Goal: Participate in discussion: Engage in conversation with other users on a specific topic

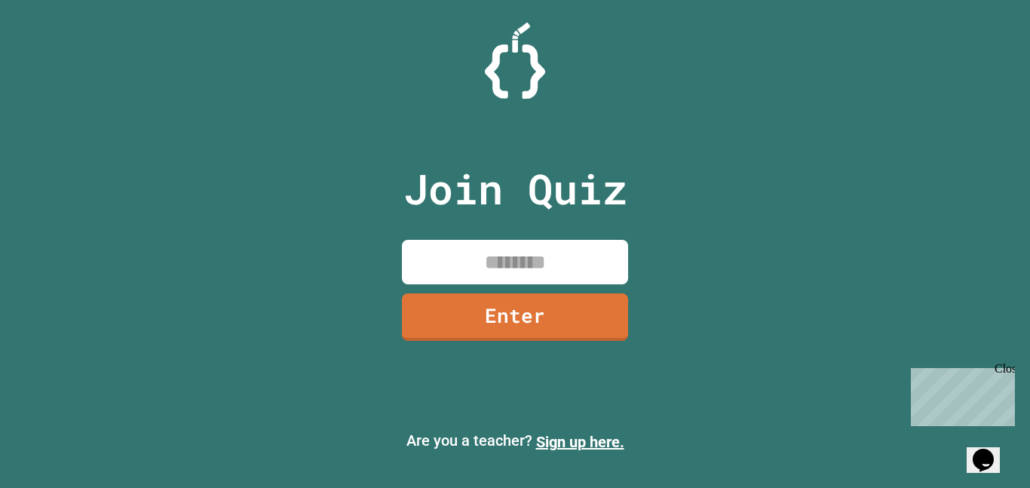
click at [986, 458] on icon "Chat widget" at bounding box center [982, 459] width 21 height 23
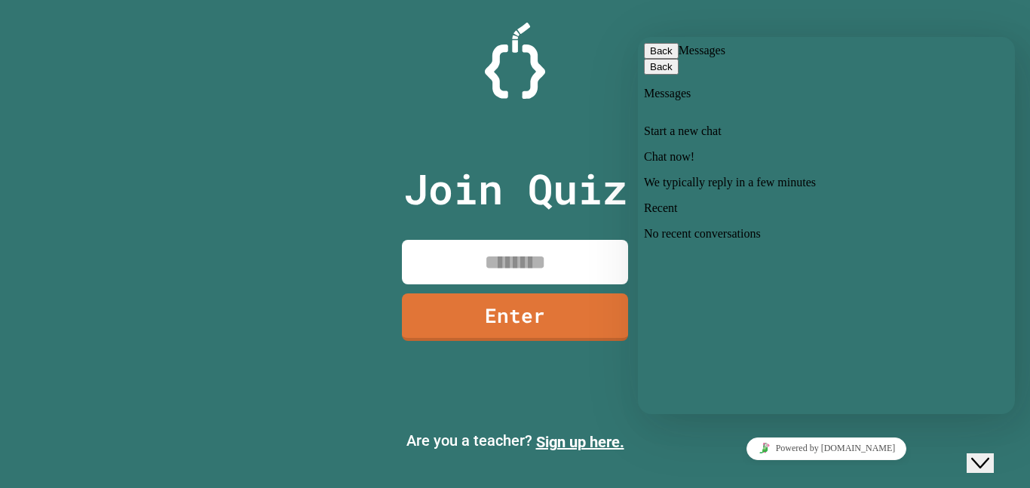
click at [935, 188] on div "Chat now! We typically reply in a few minutes" at bounding box center [826, 169] width 365 height 39
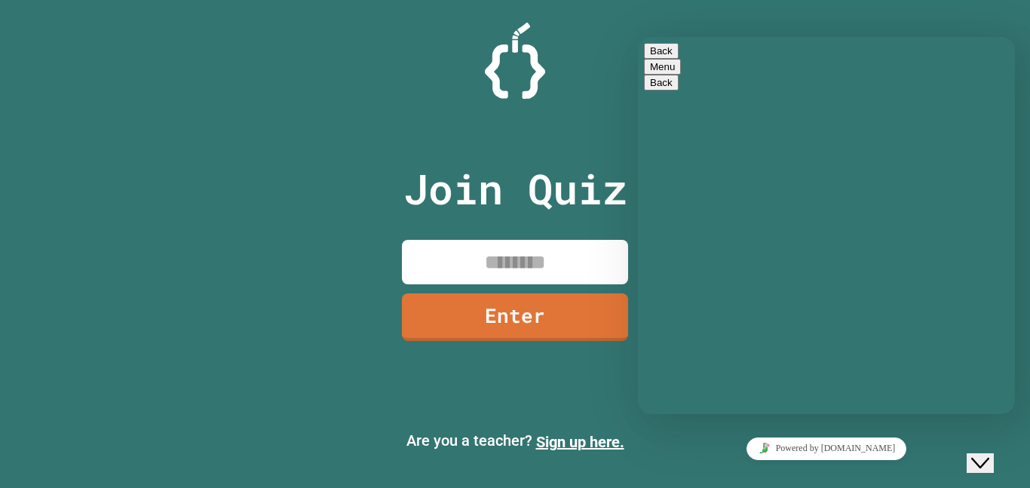
click at [651, 54] on button "Back" at bounding box center [661, 51] width 35 height 16
click at [545, 264] on input at bounding box center [515, 262] width 226 height 44
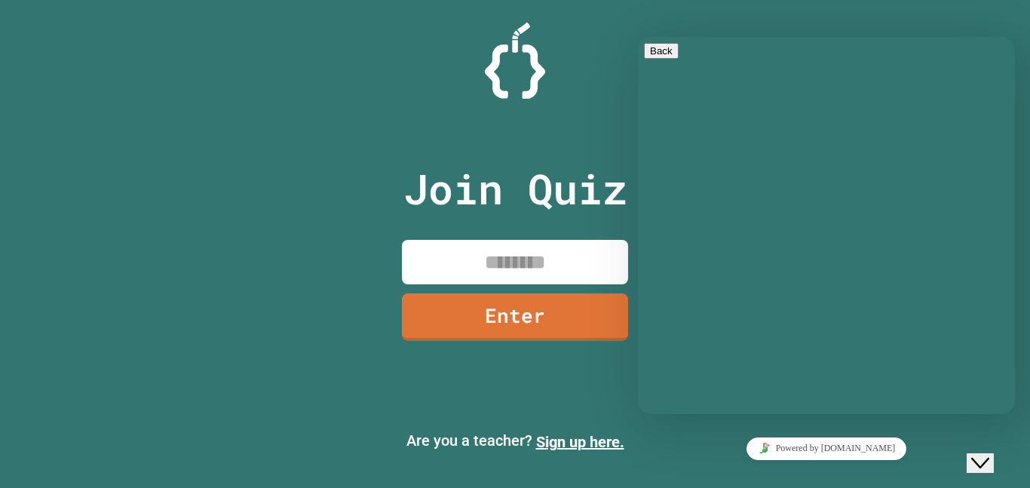
click at [669, 57] on button "Back" at bounding box center [661, 51] width 35 height 16
click at [969, 453] on button "Close Chat This icon closes the chat window." at bounding box center [979, 463] width 27 height 20
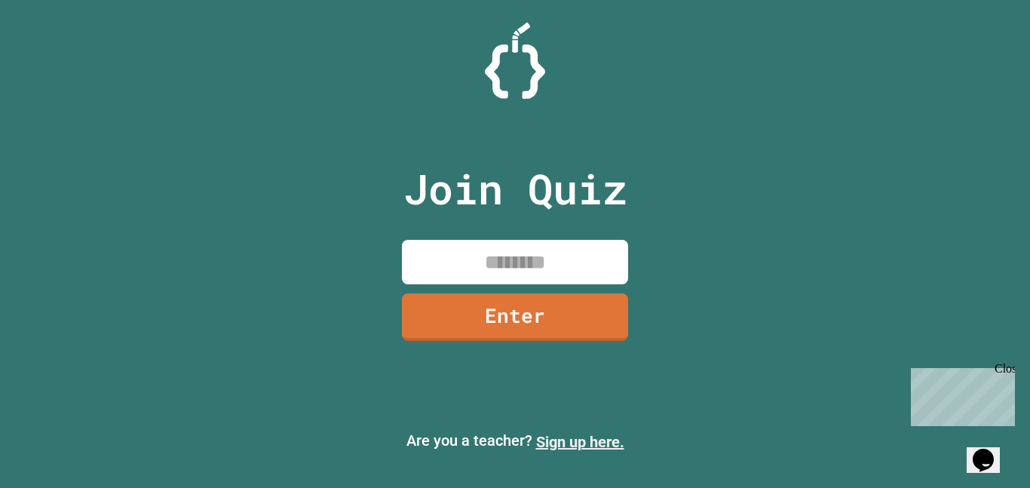
click at [558, 444] on link "Sign up here." at bounding box center [580, 442] width 88 height 18
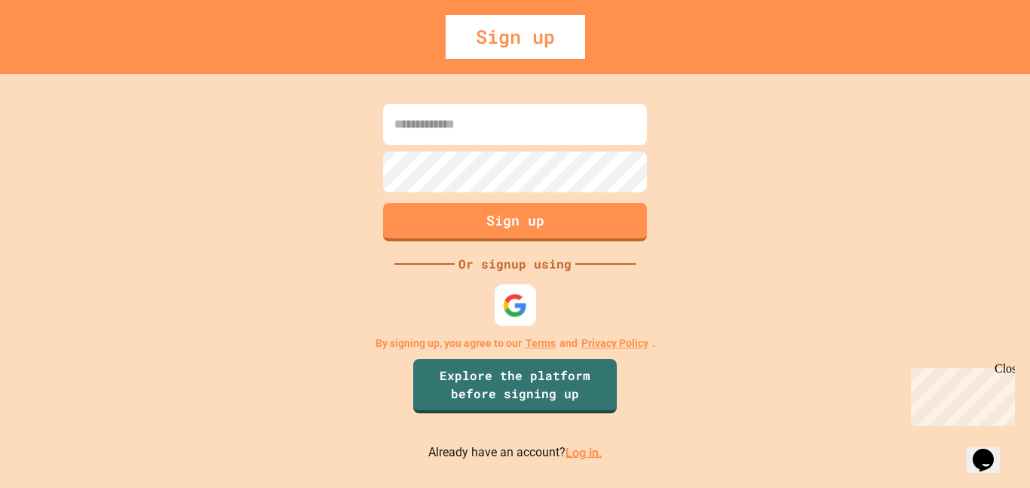
click at [510, 297] on img at bounding box center [515, 304] width 25 height 25
click at [562, 109] on input at bounding box center [515, 124] width 264 height 41
type input "**********"
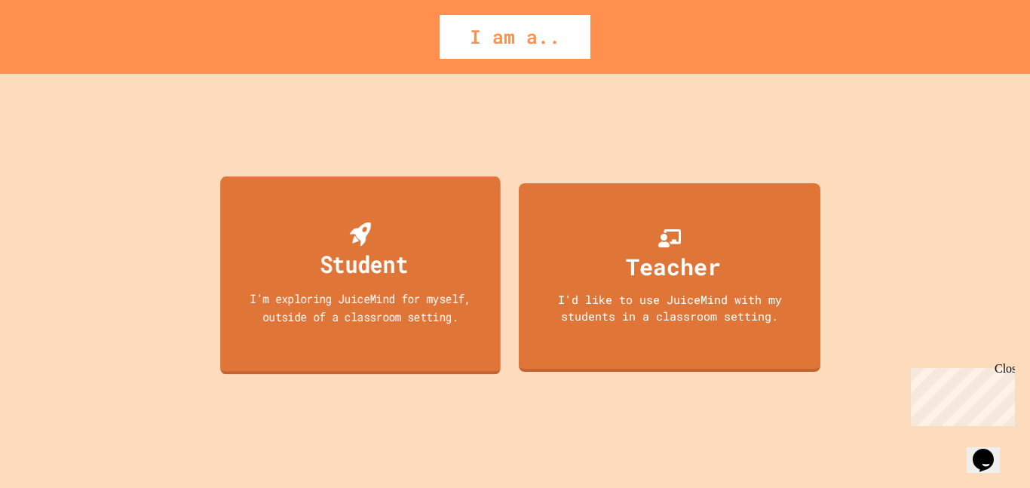
click at [341, 216] on div "Student I'm exploring JuiceMind for myself, outside of a classroom setting." at bounding box center [360, 275] width 280 height 198
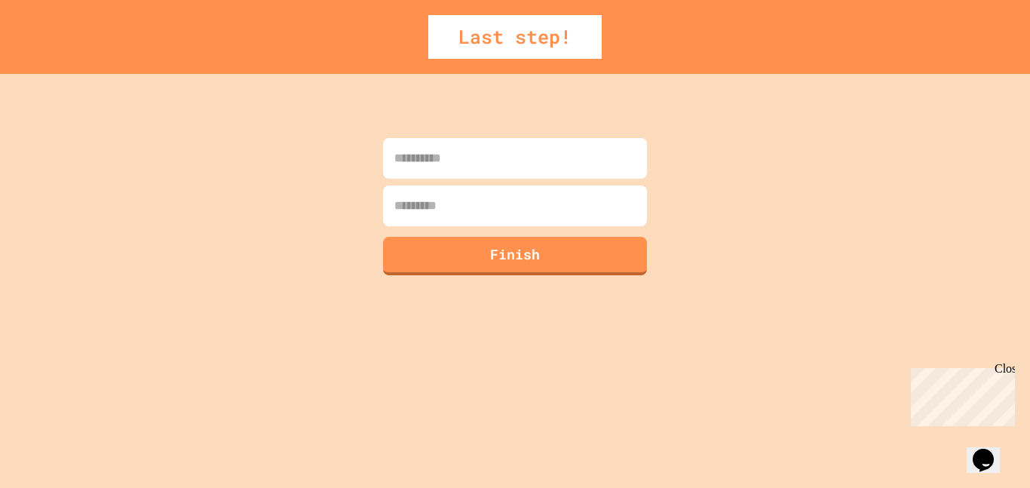
click at [493, 172] on input at bounding box center [515, 158] width 264 height 41
type input "*****"
click at [479, 198] on input at bounding box center [515, 205] width 264 height 41
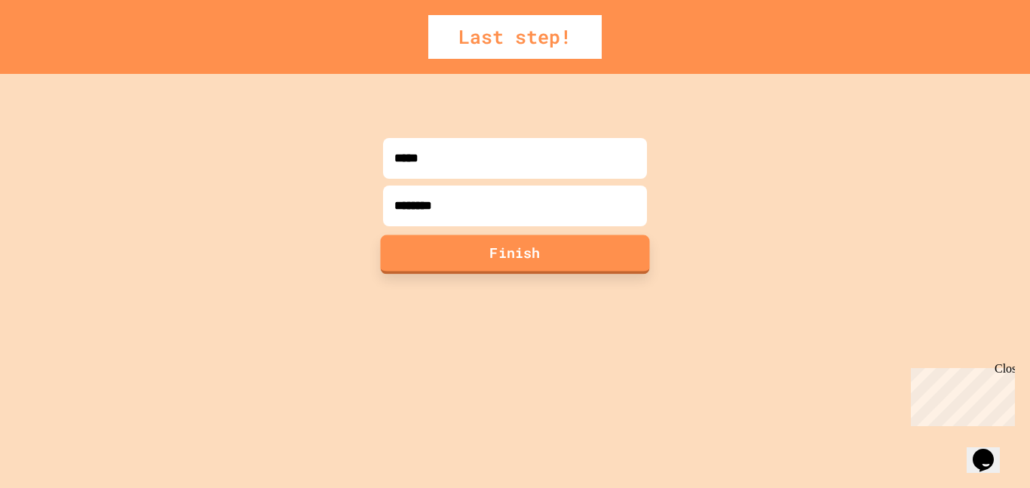
type input "********"
click at [440, 237] on button "Finish" at bounding box center [515, 253] width 269 height 39
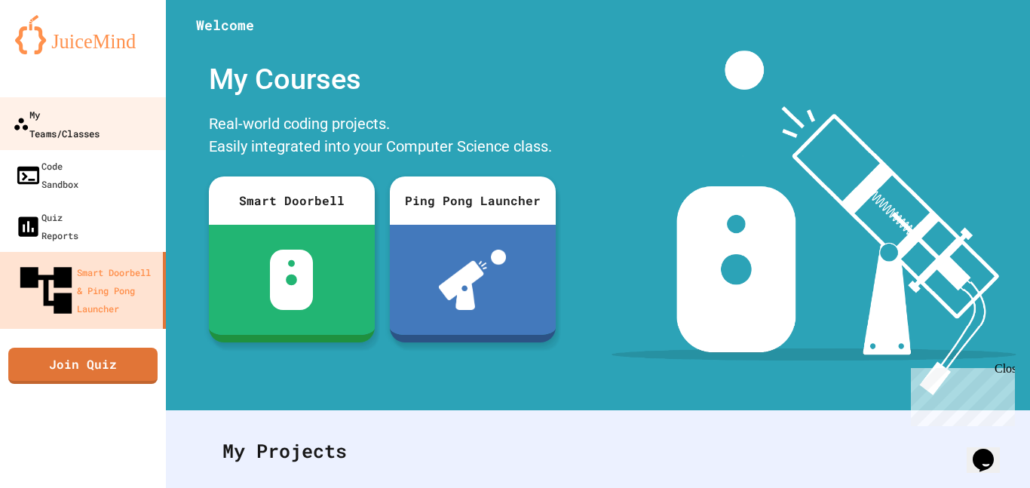
click at [90, 102] on link "My Teams/Classes" at bounding box center [83, 123] width 171 height 53
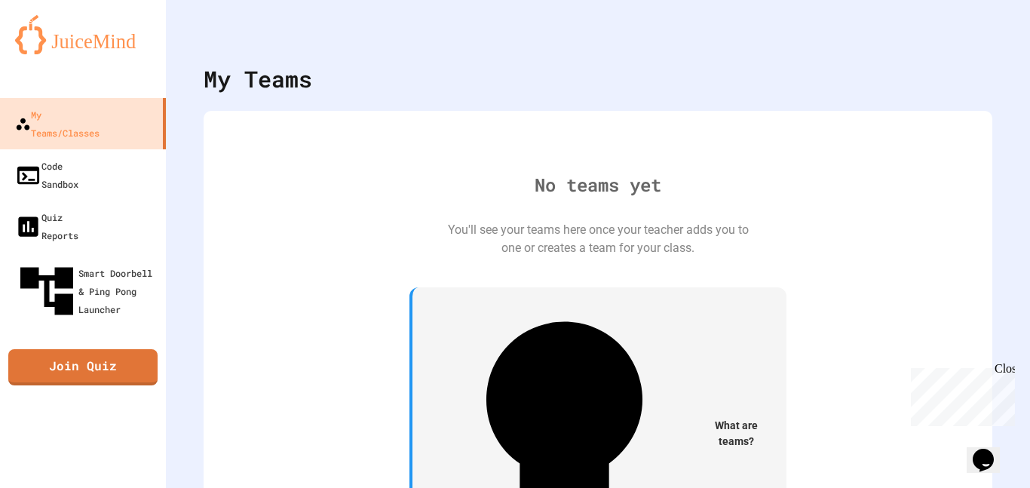
click at [53, 19] on img at bounding box center [83, 34] width 136 height 39
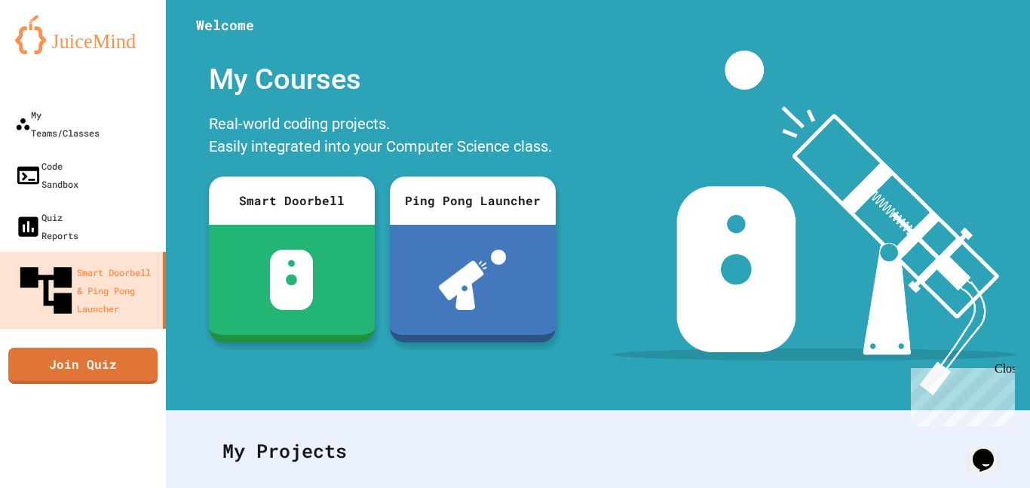
click at [53, 19] on img at bounding box center [83, 34] width 136 height 39
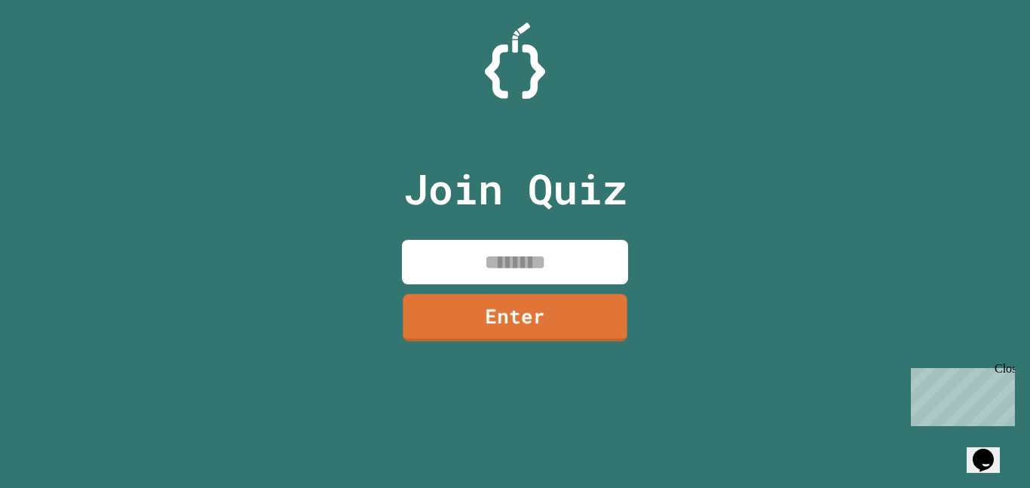
click at [499, 251] on input at bounding box center [515, 262] width 226 height 44
type input "********"
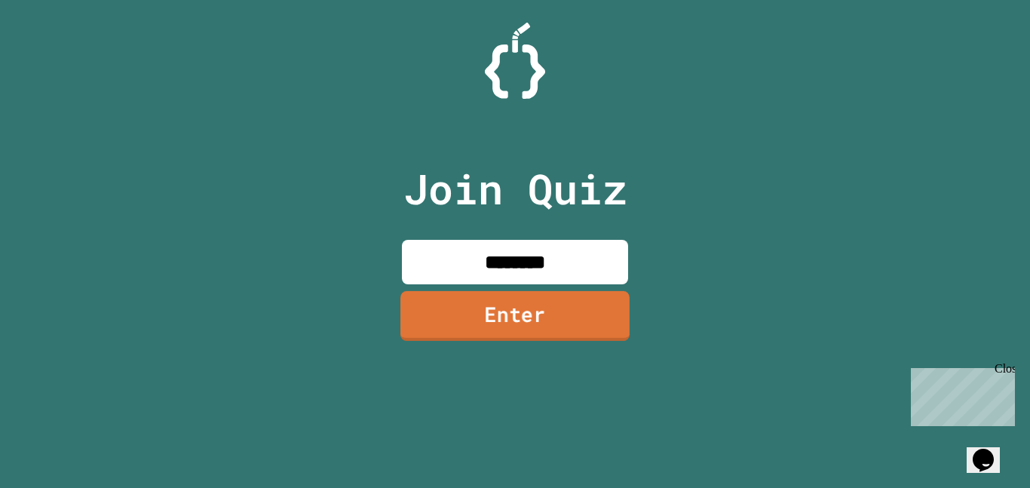
click at [436, 326] on link "Enter" at bounding box center [514, 316] width 229 height 50
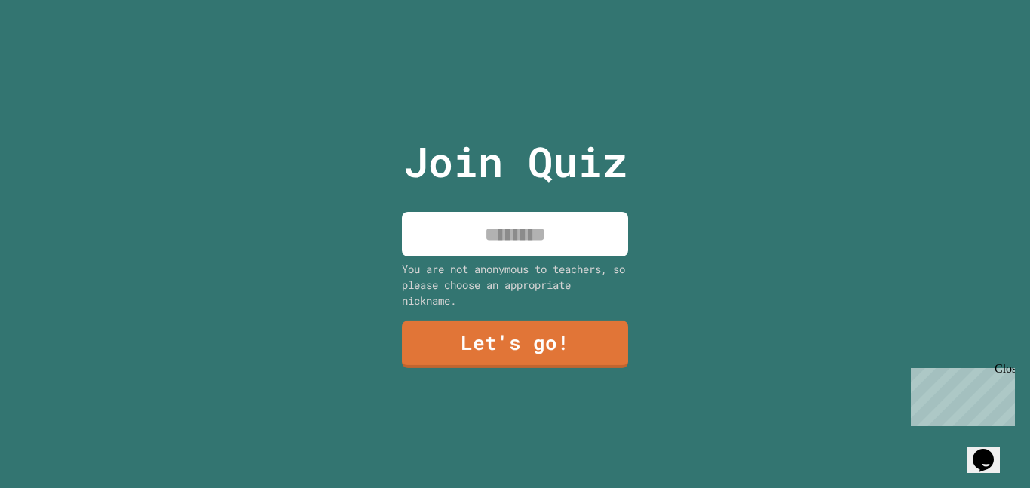
click at [529, 247] on input at bounding box center [515, 234] width 226 height 44
type input "******"
click at [454, 312] on div "Join Quiz ****** You are not anonymous to teachers, so please choose an appropr…" at bounding box center [515, 244] width 254 height 488
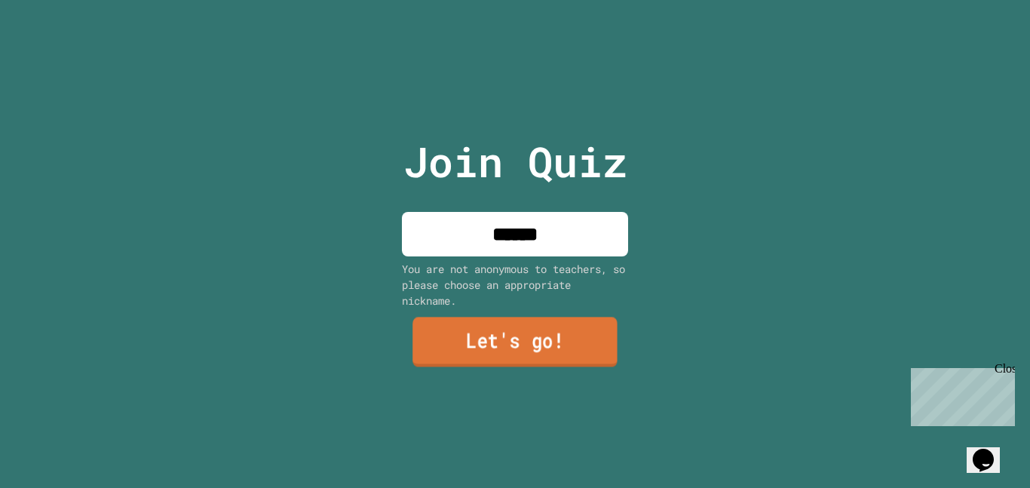
click at [465, 338] on link "Let's go!" at bounding box center [514, 342] width 205 height 50
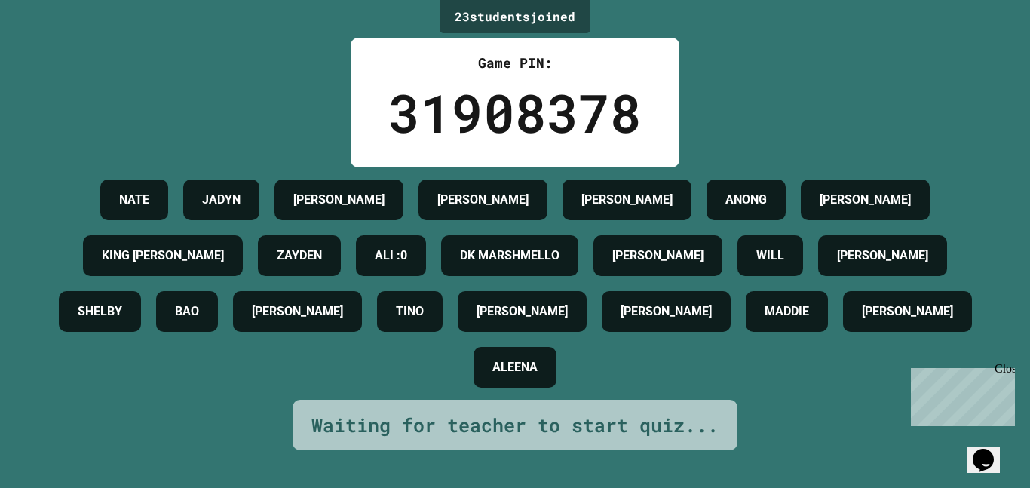
click at [656, 312] on div "[PERSON_NAME] [PERSON_NAME] [PERSON_NAME] [PERSON_NAME] [PERSON_NAME] III [PERS…" at bounding box center [515, 283] width 954 height 223
click at [1005, 370] on div "Close" at bounding box center [1003, 371] width 19 height 19
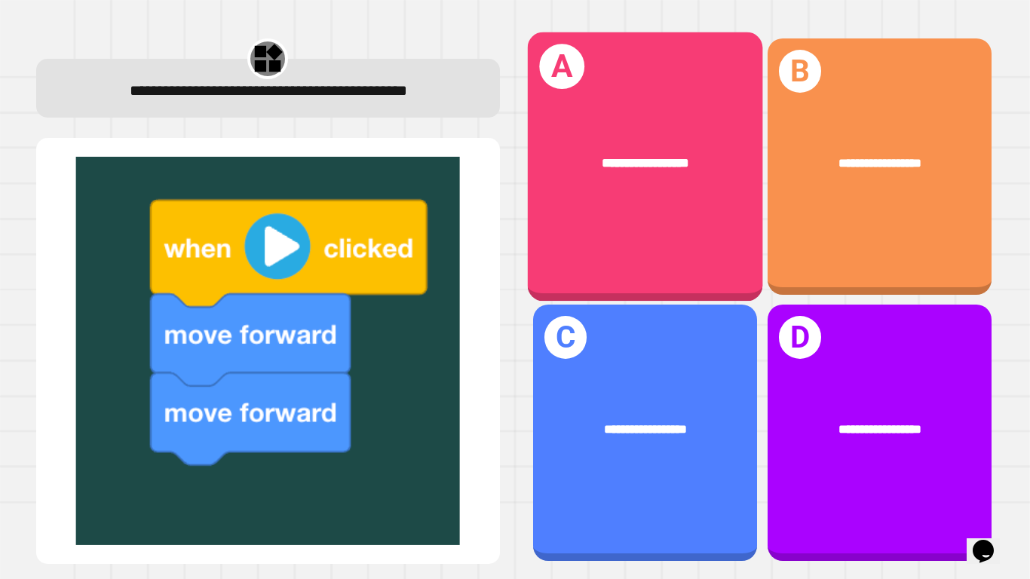
click at [716, 232] on div "**********" at bounding box center [644, 166] width 235 height 269
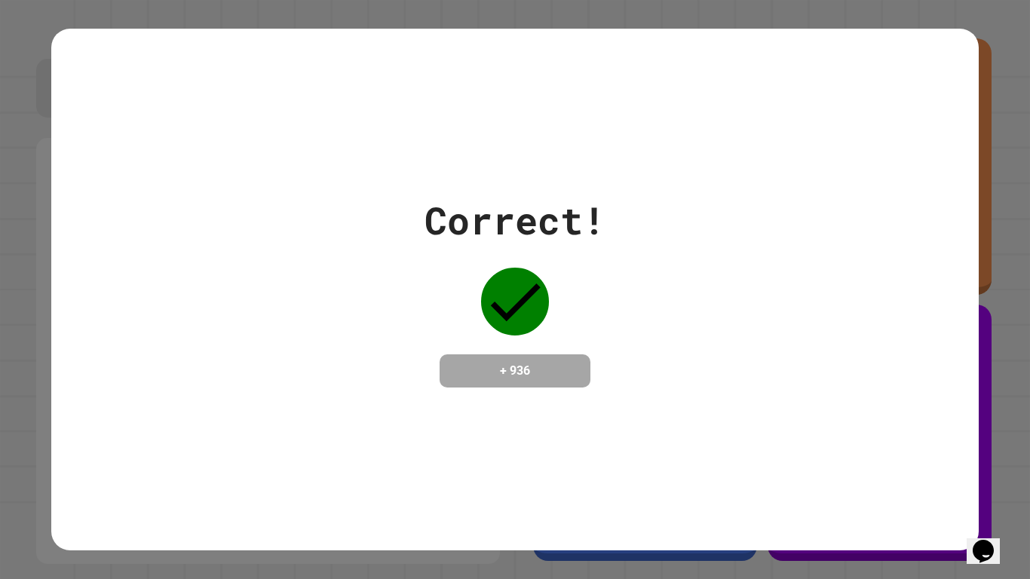
click at [635, 289] on div "Correct! + 936" at bounding box center [514, 289] width 926 height 195
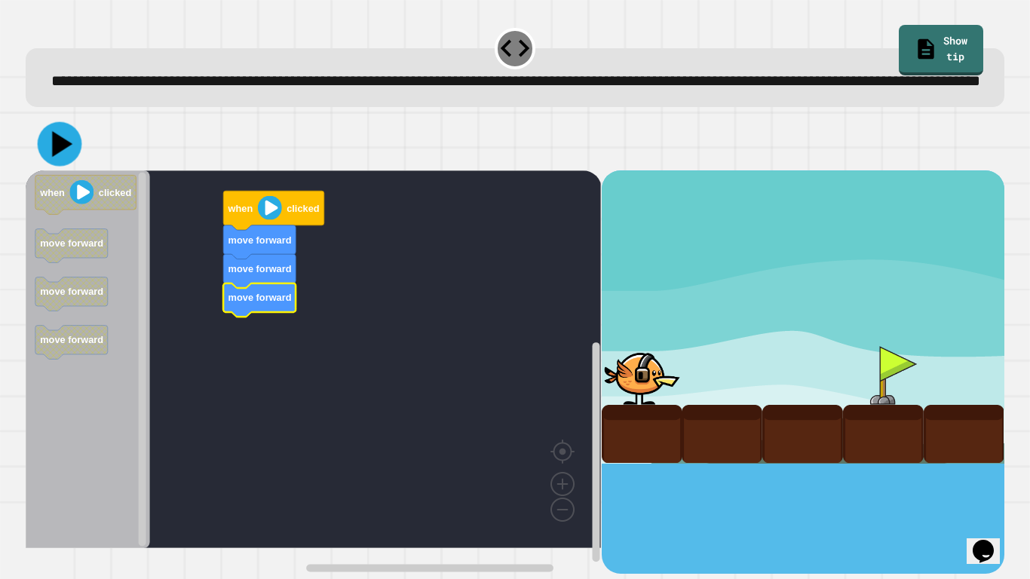
click at [66, 157] on icon at bounding box center [62, 144] width 20 height 26
click at [476, 288] on rect "Blockly Workspace" at bounding box center [313, 359] width 575 height 378
click at [304, 230] on icon "Blockly Workspace" at bounding box center [273, 210] width 101 height 39
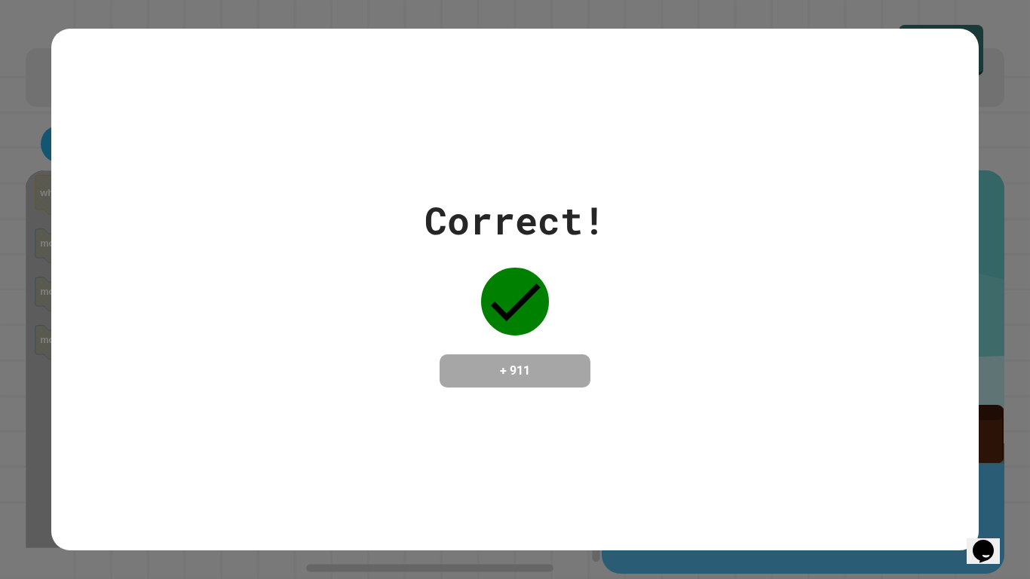
click at [560, 458] on div "Correct! + 911" at bounding box center [514, 289] width 926 height 521
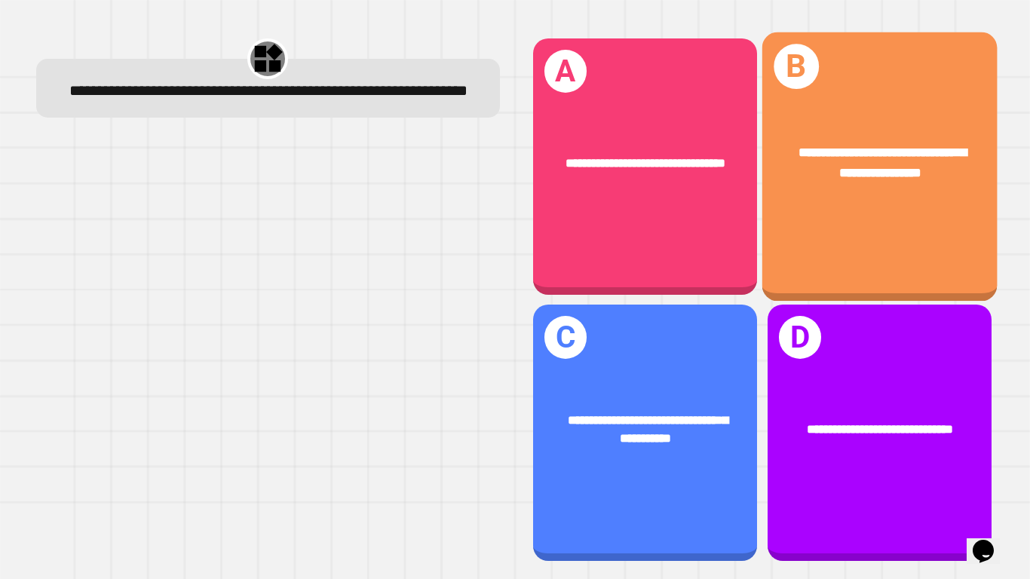
click at [831, 133] on div "**********" at bounding box center [878, 162] width 235 height 91
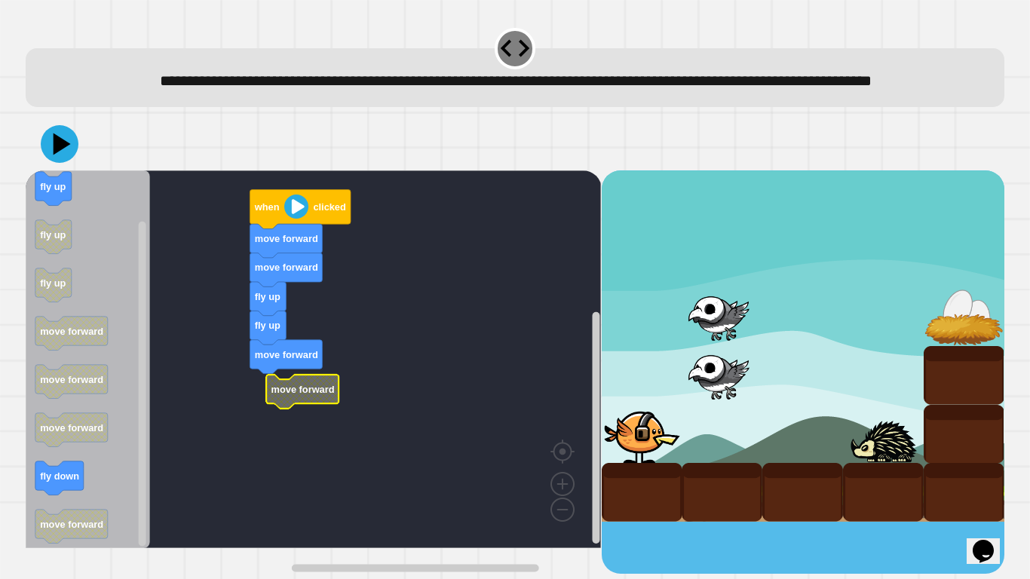
click at [288, 399] on rect "Blockly Workspace" at bounding box center [313, 359] width 575 height 378
click at [288, 402] on rect "Blockly Workspace" at bounding box center [313, 359] width 575 height 378
click at [298, 219] on image "Blockly Workspace" at bounding box center [296, 206] width 24 height 24
click at [297, 219] on image "Blockly Workspace" at bounding box center [296, 206] width 24 height 24
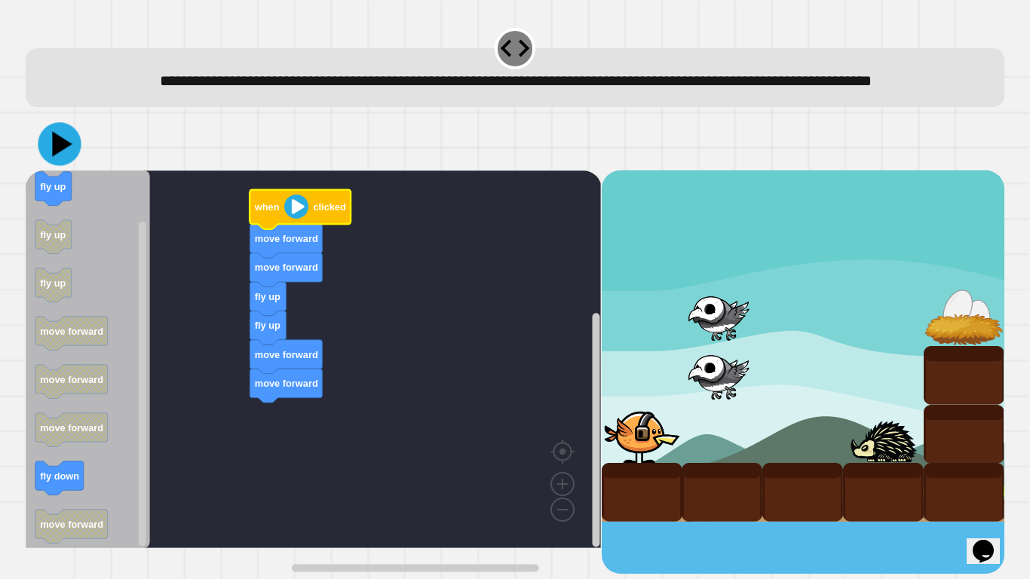
click at [64, 159] on icon at bounding box center [59, 143] width 43 height 43
click at [293, 219] on image "Blockly Workspace" at bounding box center [296, 206] width 24 height 24
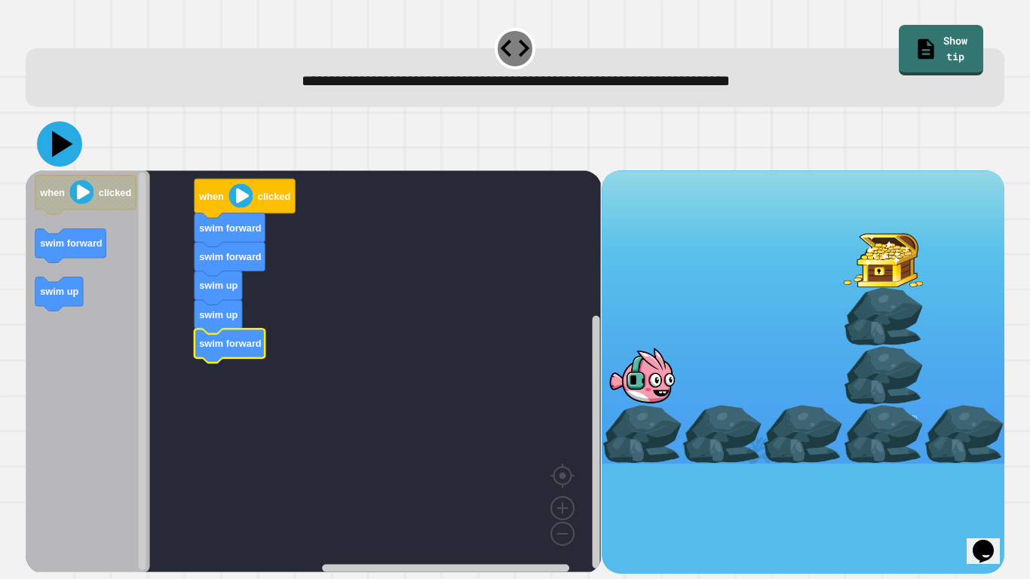
click at [72, 154] on icon at bounding box center [59, 143] width 45 height 45
click at [222, 191] on text "when" at bounding box center [211, 196] width 26 height 11
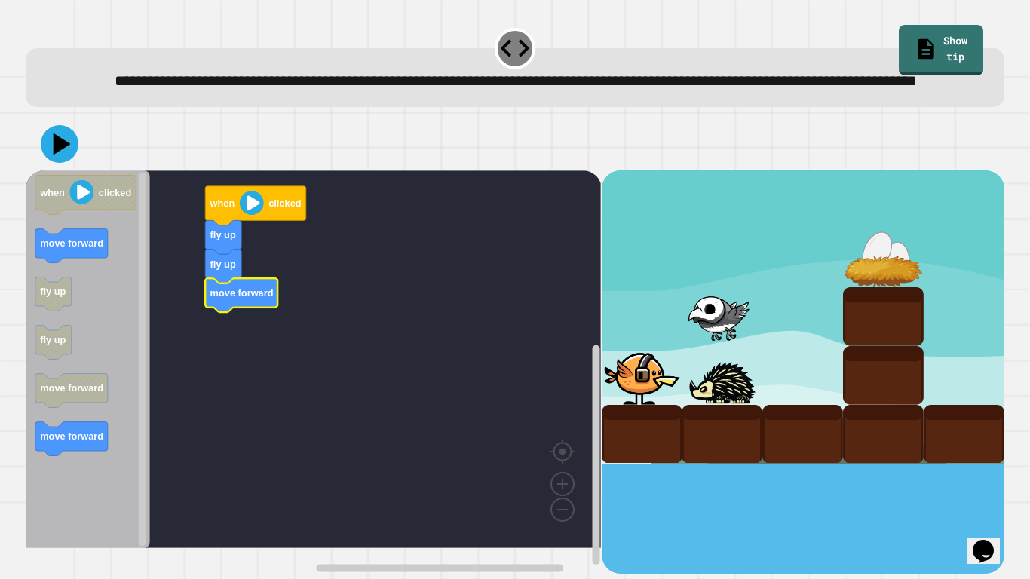
click at [110, 277] on icon "Blockly Workspace" at bounding box center [88, 359] width 124 height 378
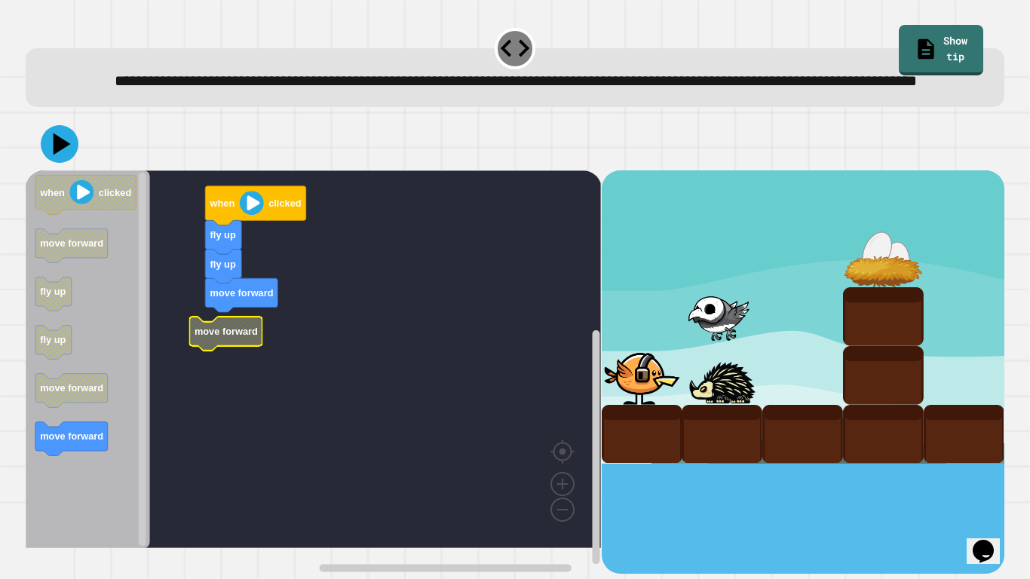
click at [30, 463] on icon "Blockly Workspace" at bounding box center [88, 359] width 124 height 378
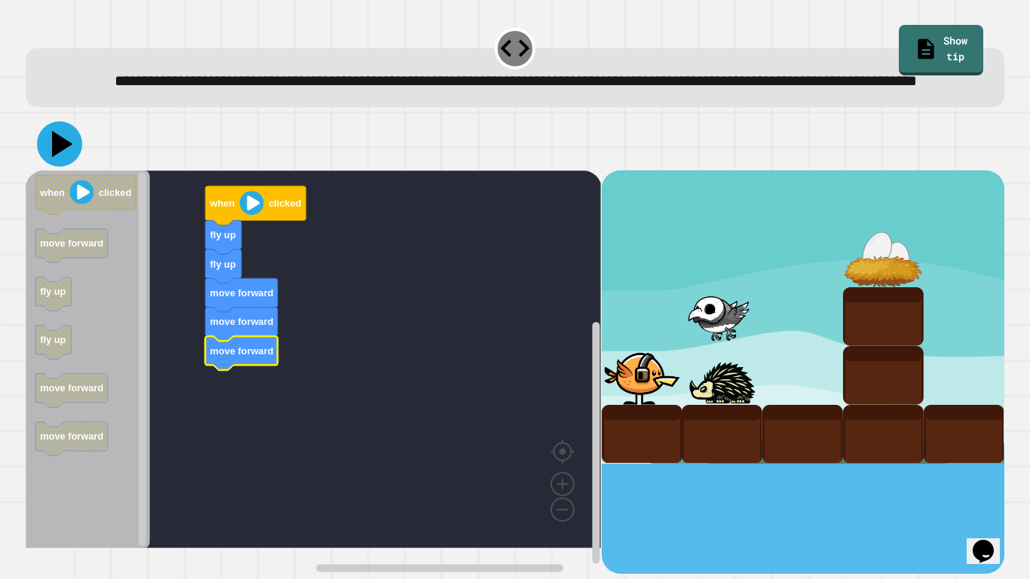
click at [58, 167] on icon at bounding box center [59, 143] width 45 height 45
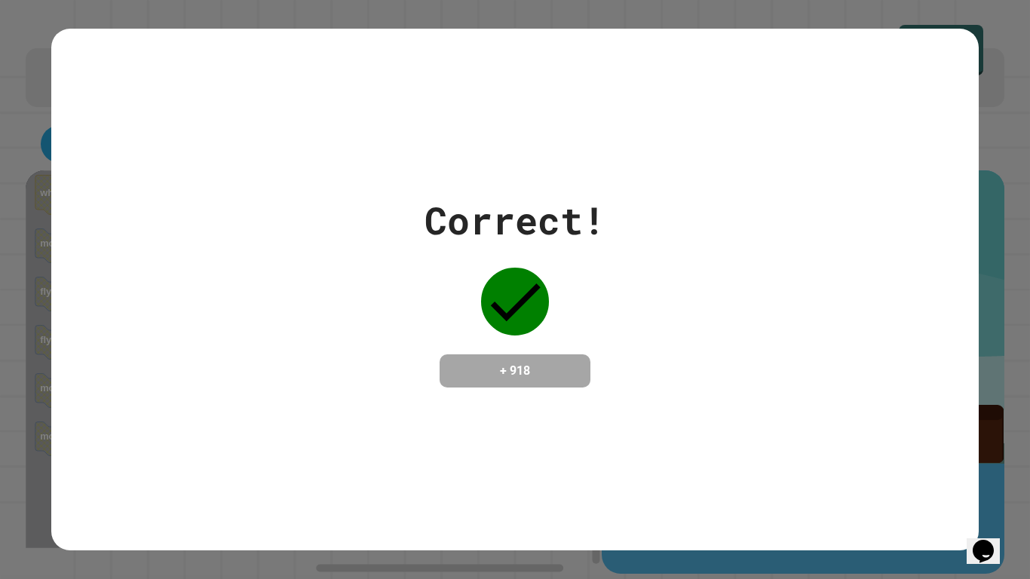
click at [770, 332] on div "Correct! + 918" at bounding box center [514, 289] width 926 height 195
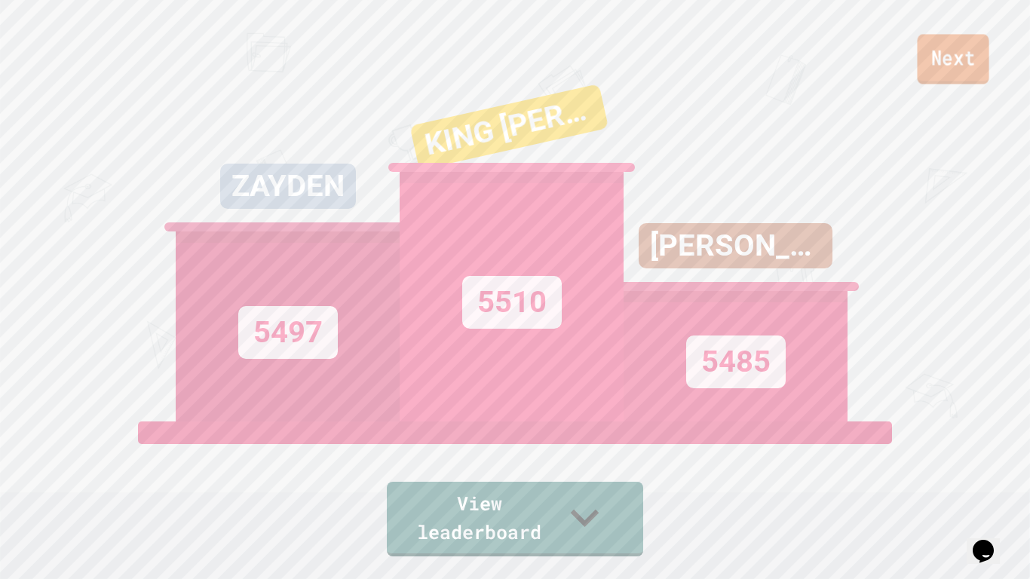
click at [933, 80] on link "Next" at bounding box center [953, 59] width 72 height 50
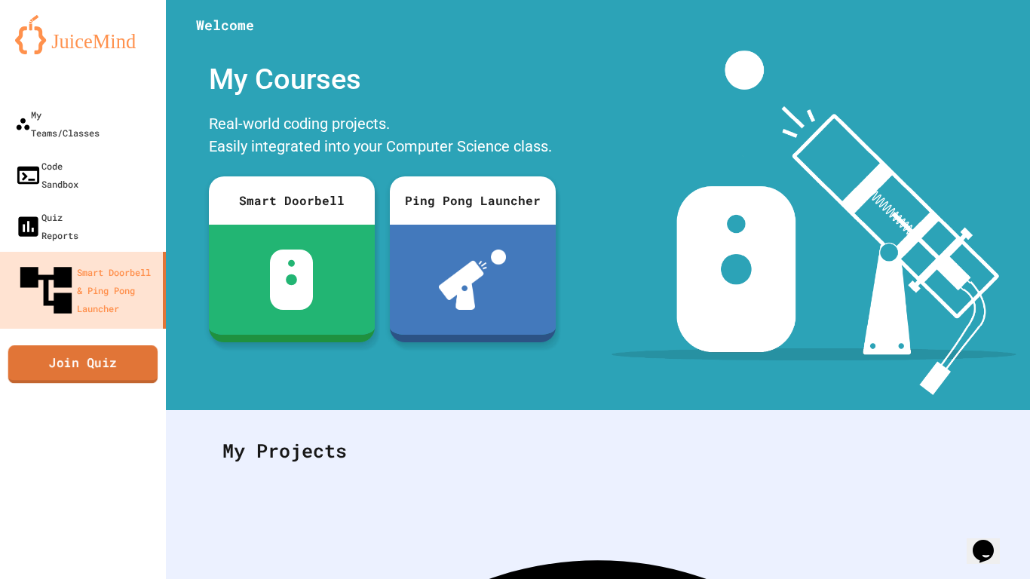
click at [127, 345] on link "Join Quiz" at bounding box center [83, 364] width 150 height 38
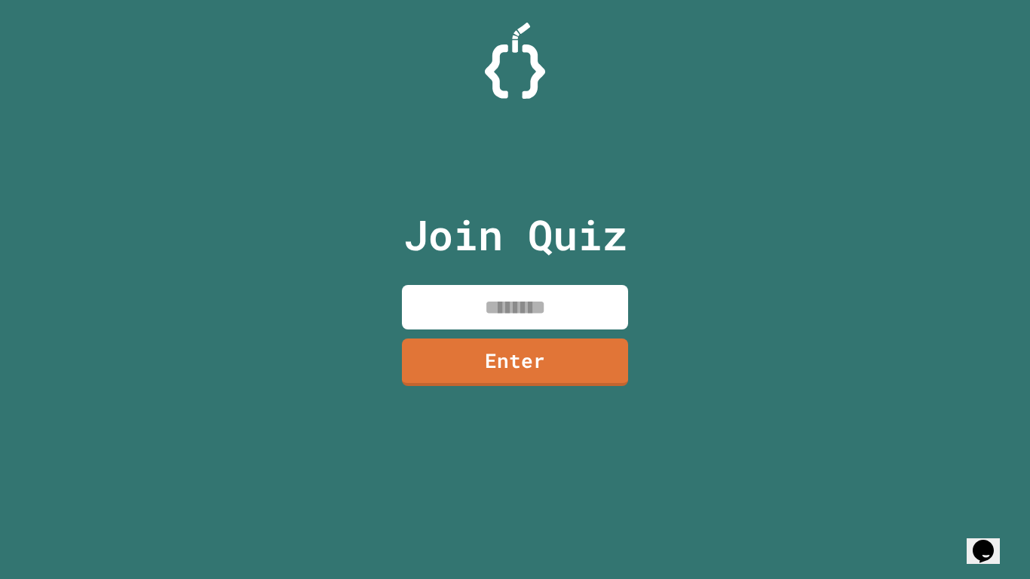
click at [511, 290] on input at bounding box center [515, 307] width 226 height 44
click at [486, 373] on link "Enter" at bounding box center [515, 362] width 228 height 48
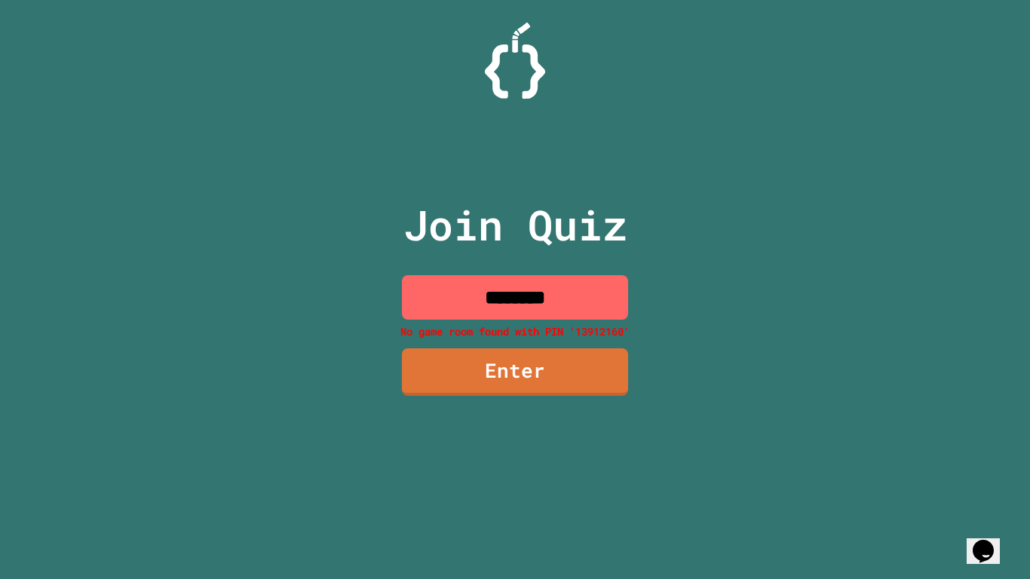
click at [476, 295] on input "********" at bounding box center [515, 297] width 226 height 44
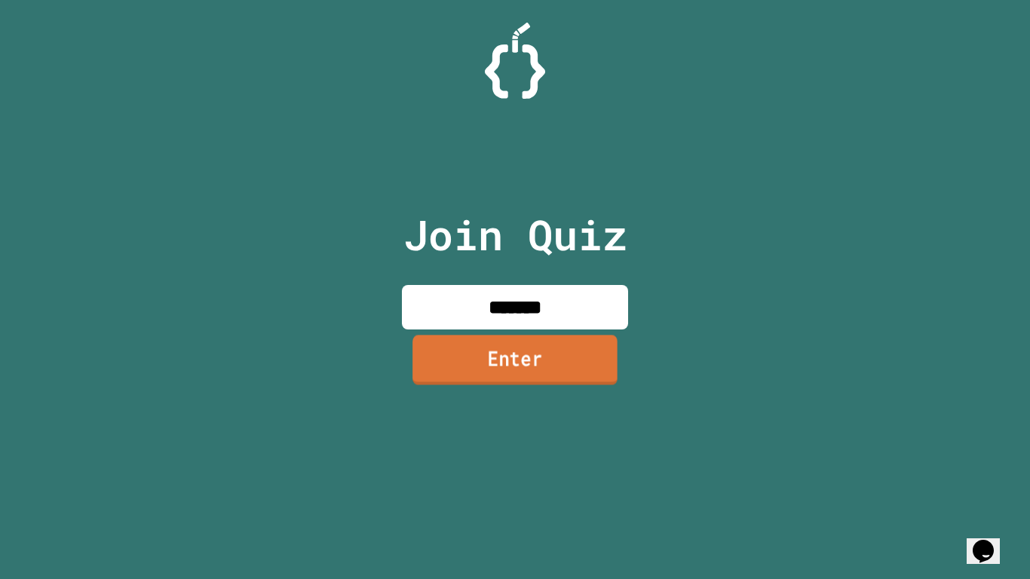
click at [511, 373] on link "Enter" at bounding box center [514, 360] width 205 height 50
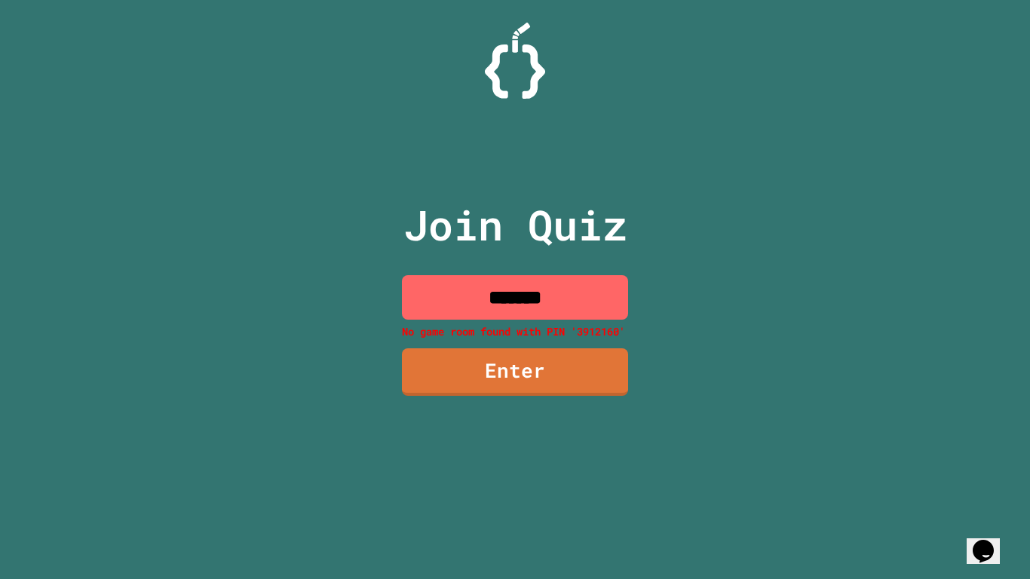
click at [493, 297] on input "*******" at bounding box center [515, 297] width 226 height 44
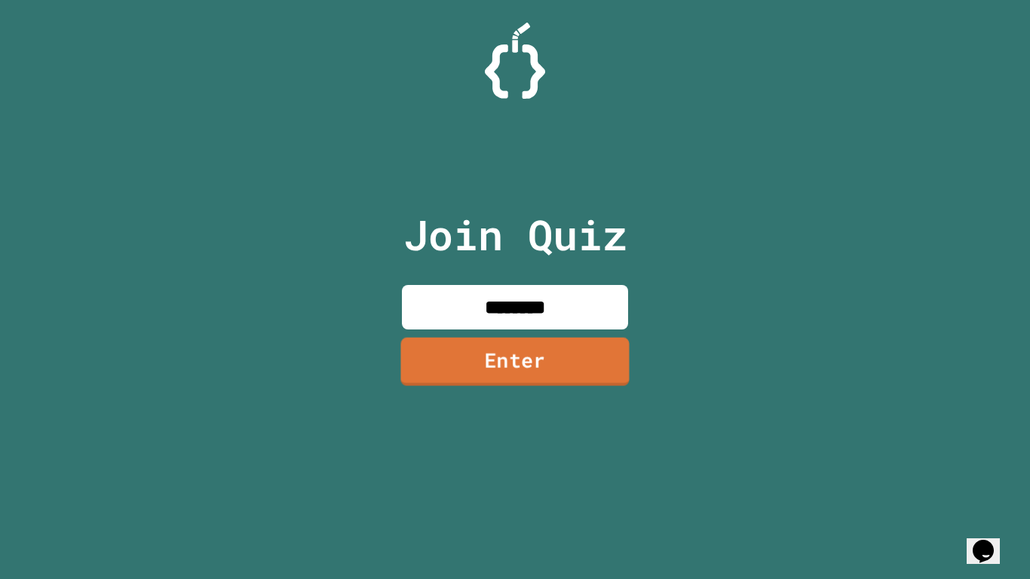
type input "********"
click at [522, 347] on link "Enter" at bounding box center [514, 361] width 225 height 50
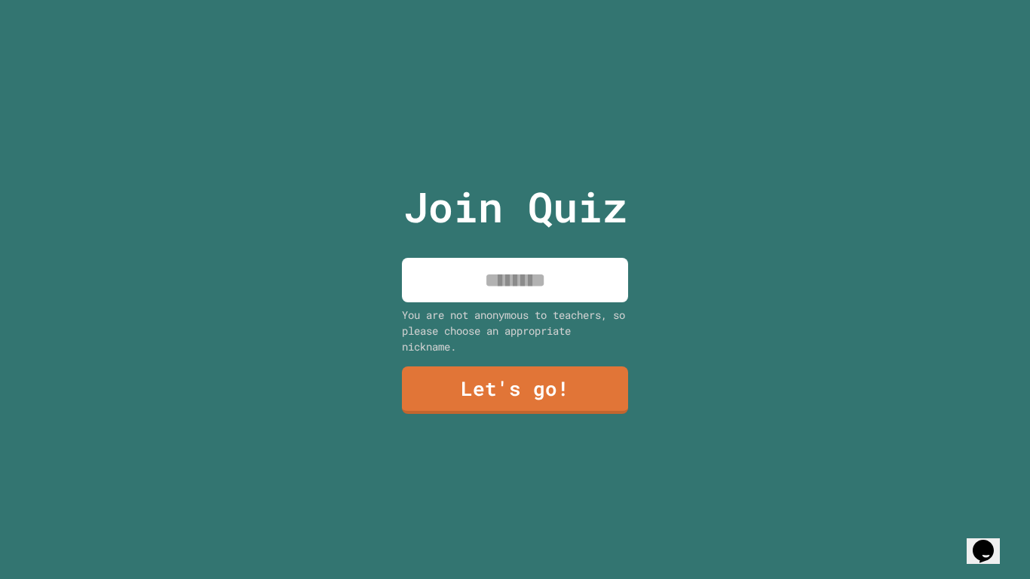
click at [541, 288] on input at bounding box center [515, 280] width 226 height 44
type input "*****"
type input "******"
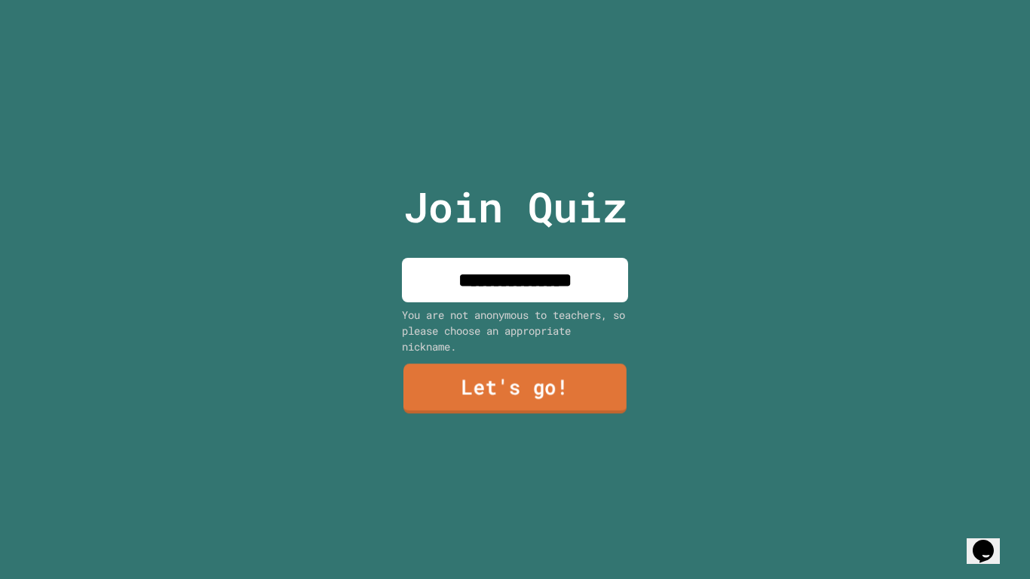
type input "**********"
click at [467, 394] on link "Let's go!" at bounding box center [514, 388] width 223 height 50
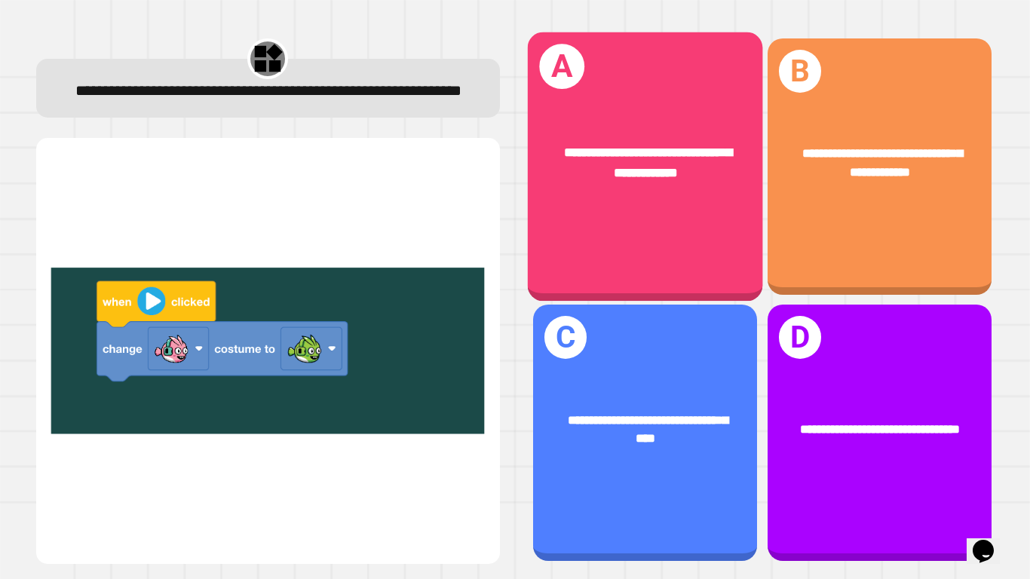
click at [616, 210] on div "**********" at bounding box center [644, 166] width 235 height 269
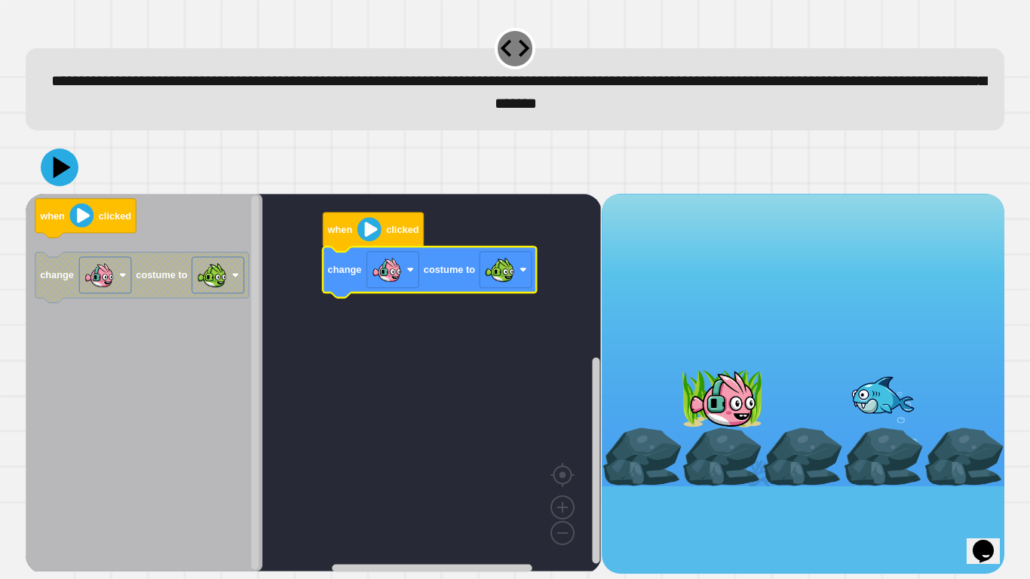
click at [347, 216] on icon "Blockly Workspace" at bounding box center [373, 232] width 101 height 39
click at [48, 164] on icon at bounding box center [60, 167] width 38 height 38
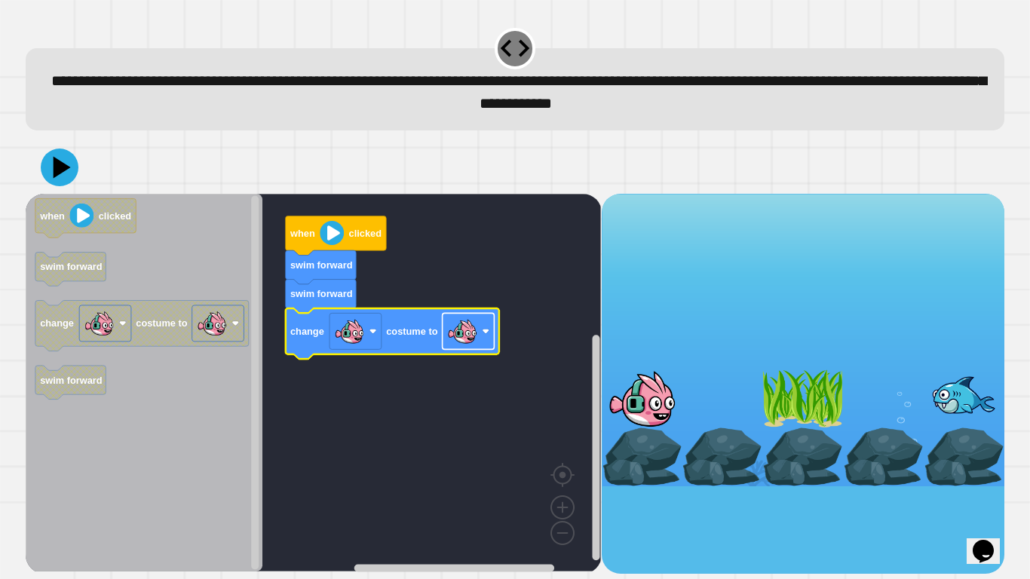
click at [471, 329] on image "Blockly Workspace" at bounding box center [462, 331] width 30 height 30
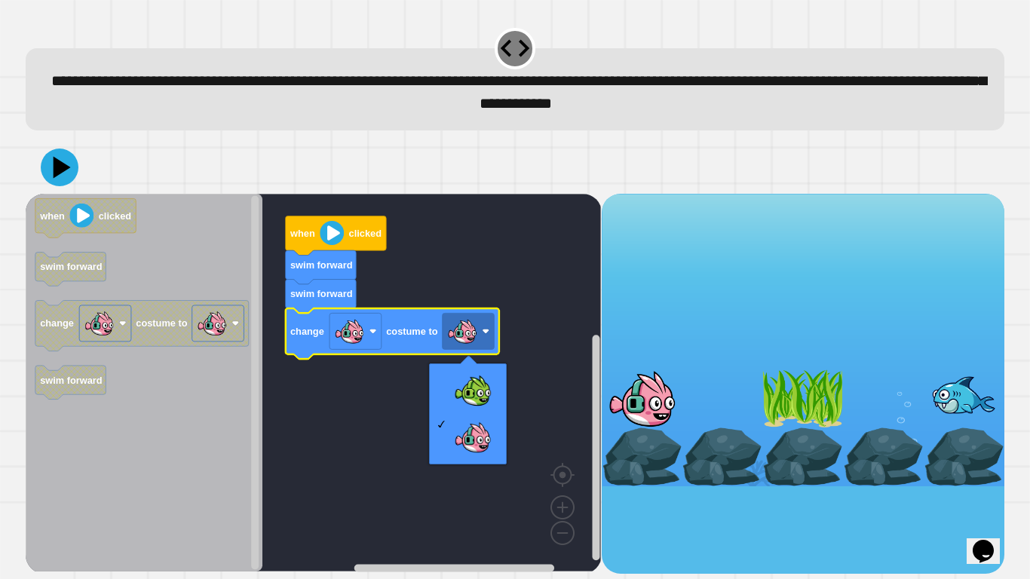
click at [473, 363] on div at bounding box center [468, 363] width 17 height 17
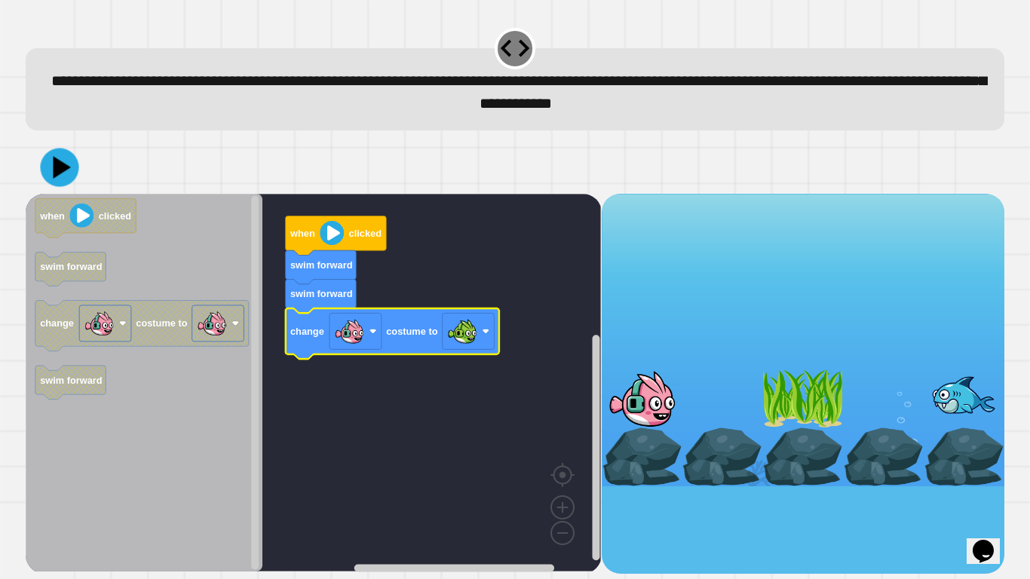
click at [21, 158] on div "when clicked swim forward swim forward change costume to when clicked swim forw…" at bounding box center [514, 357] width 988 height 443
click at [57, 172] on icon at bounding box center [62, 166] width 19 height 23
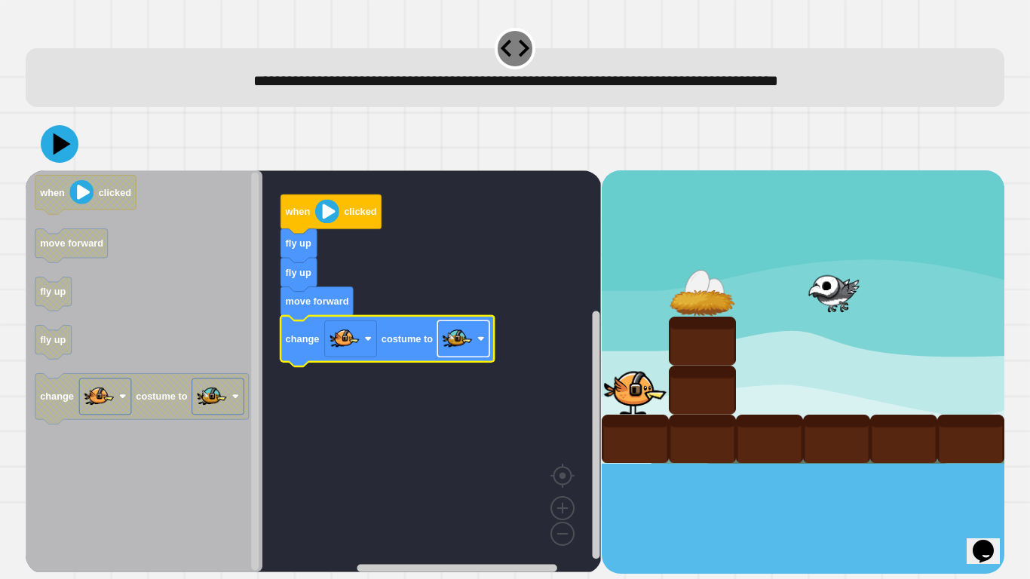
click at [445, 334] on image "Blockly Workspace" at bounding box center [457, 338] width 30 height 30
click at [54, 150] on icon at bounding box center [62, 144] width 21 height 26
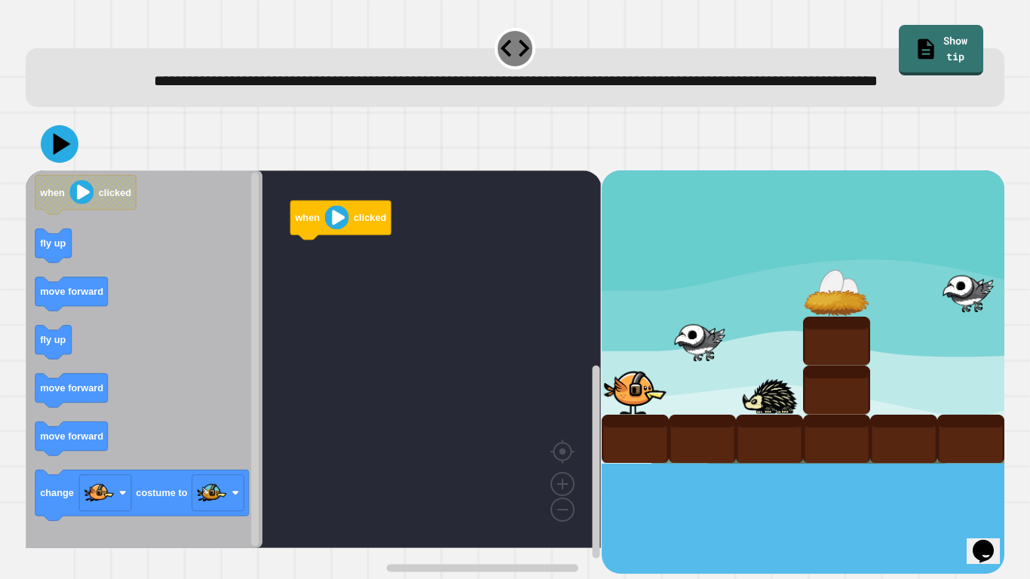
click at [61, 338] on icon "Blockly Workspace" at bounding box center [144, 359] width 237 height 378
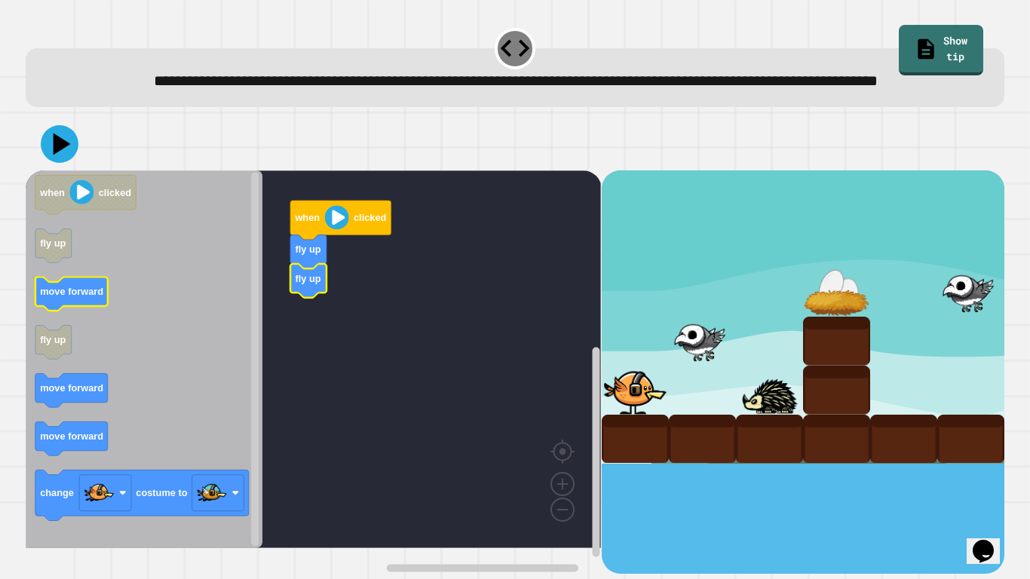
click at [105, 311] on icon "Blockly Workspace" at bounding box center [71, 294] width 72 height 34
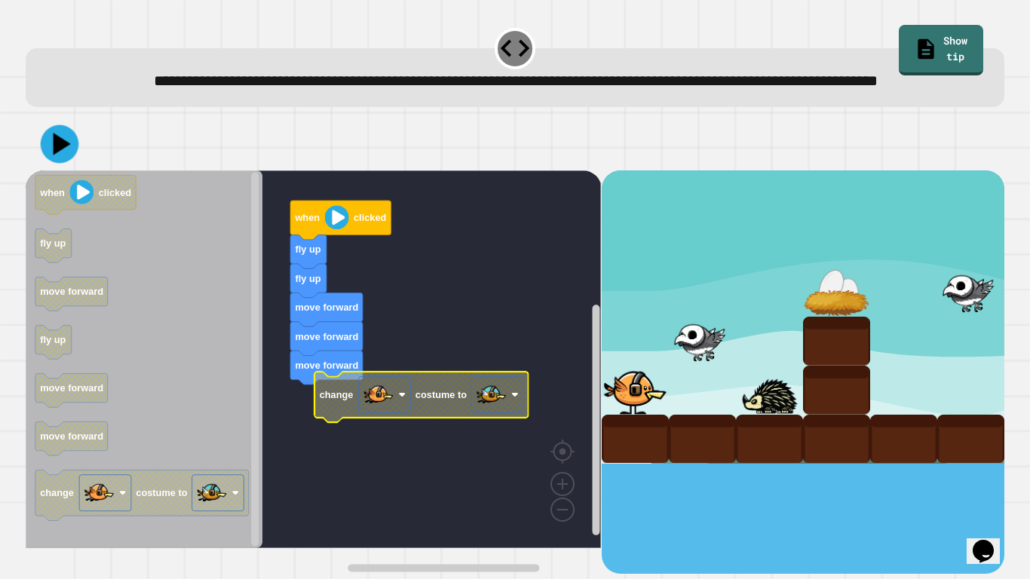
click at [75, 164] on icon at bounding box center [60, 144] width 38 height 38
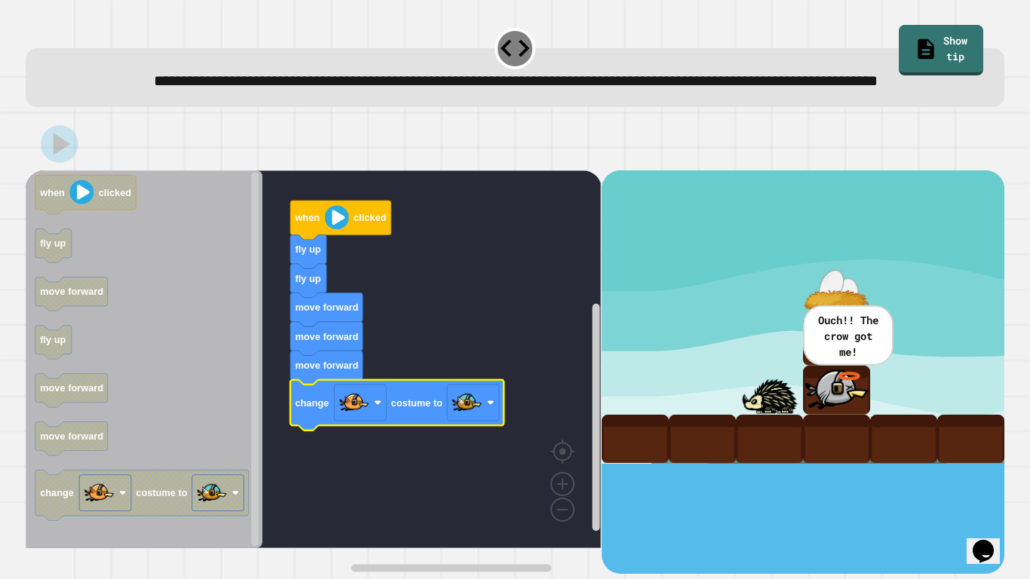
click at [66, 163] on icon at bounding box center [60, 144] width 38 height 38
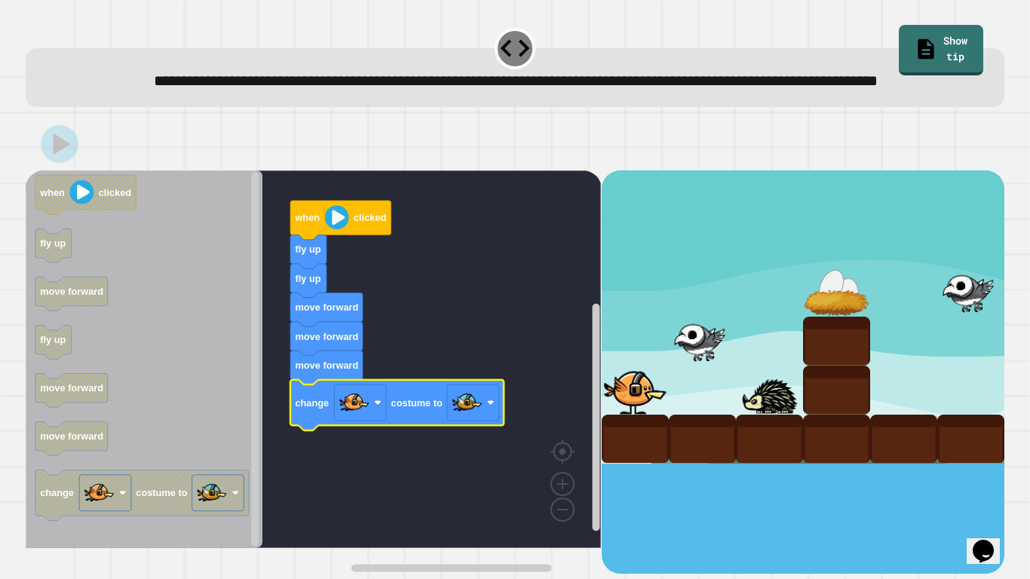
click at [170, 231] on icon "Blockly Workspace" at bounding box center [144, 359] width 237 height 378
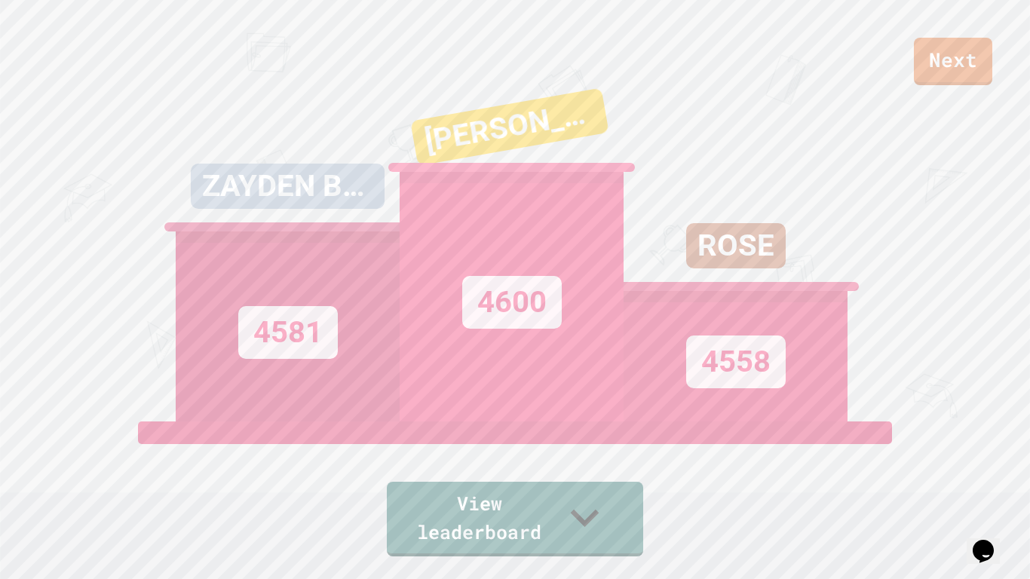
click at [496, 487] on link "View leaderboard" at bounding box center [515, 519] width 256 height 75
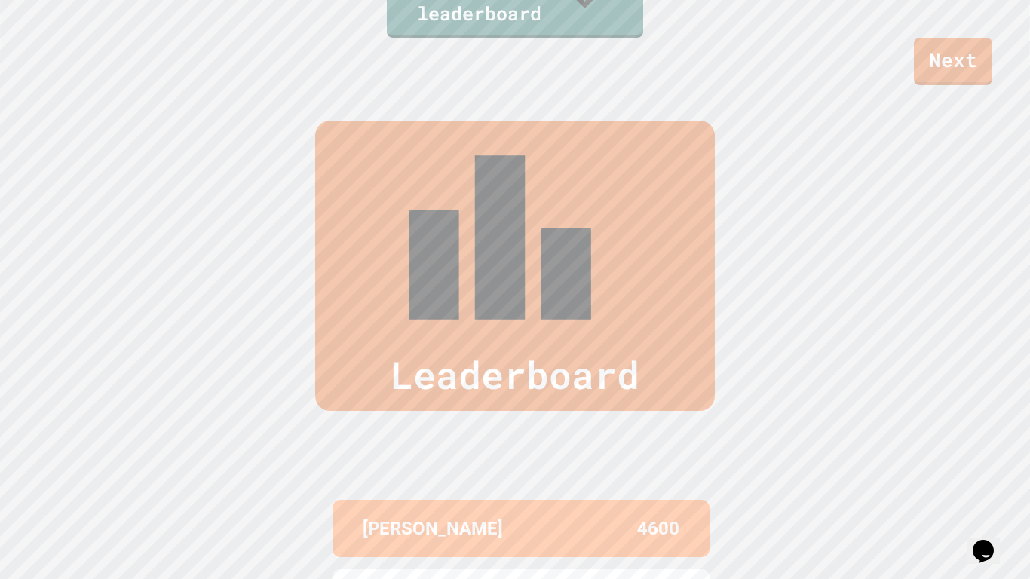
scroll to position [622, 0]
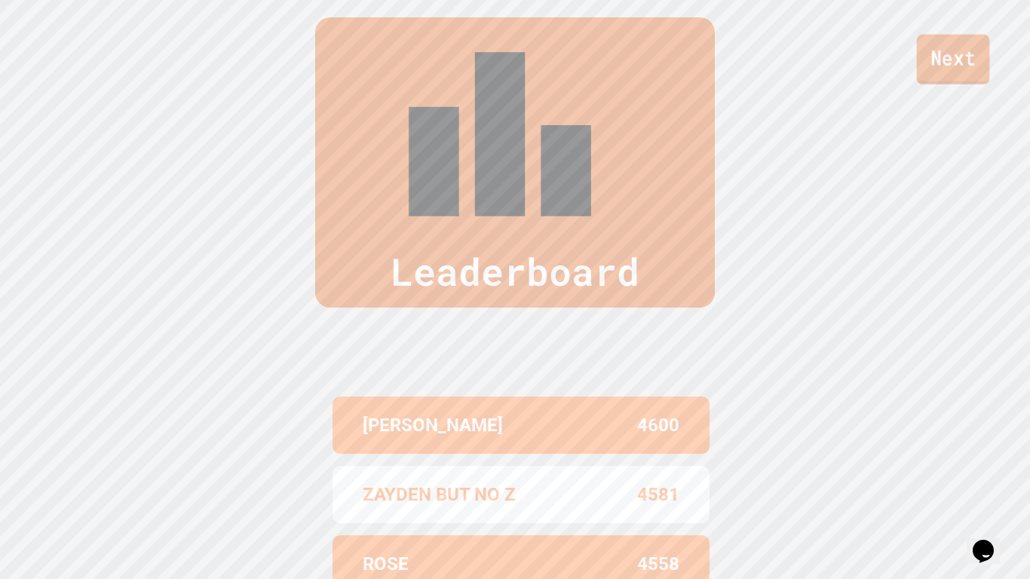
click at [953, 78] on link "Next" at bounding box center [953, 60] width 73 height 50
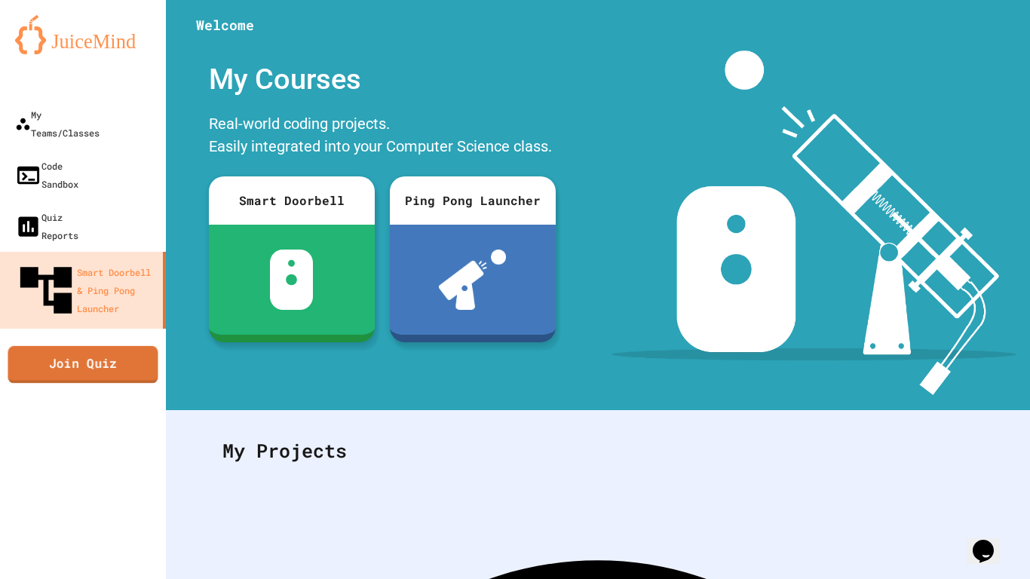
click at [143, 303] on div "My Teams/Classes Code Sandbox Quiz Reports Smart Doorbell & Ping Pong Launcher …" at bounding box center [83, 289] width 166 height 579
click at [142, 344] on link "Join Quiz" at bounding box center [83, 363] width 136 height 38
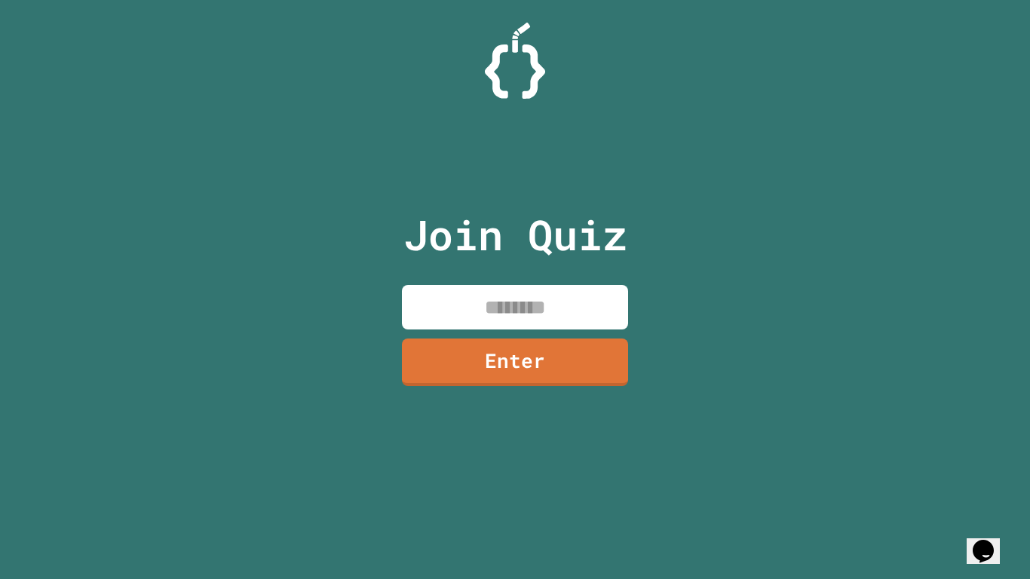
click at [421, 290] on input at bounding box center [515, 307] width 226 height 44
type input "********"
click at [470, 342] on link "Enter" at bounding box center [515, 361] width 228 height 50
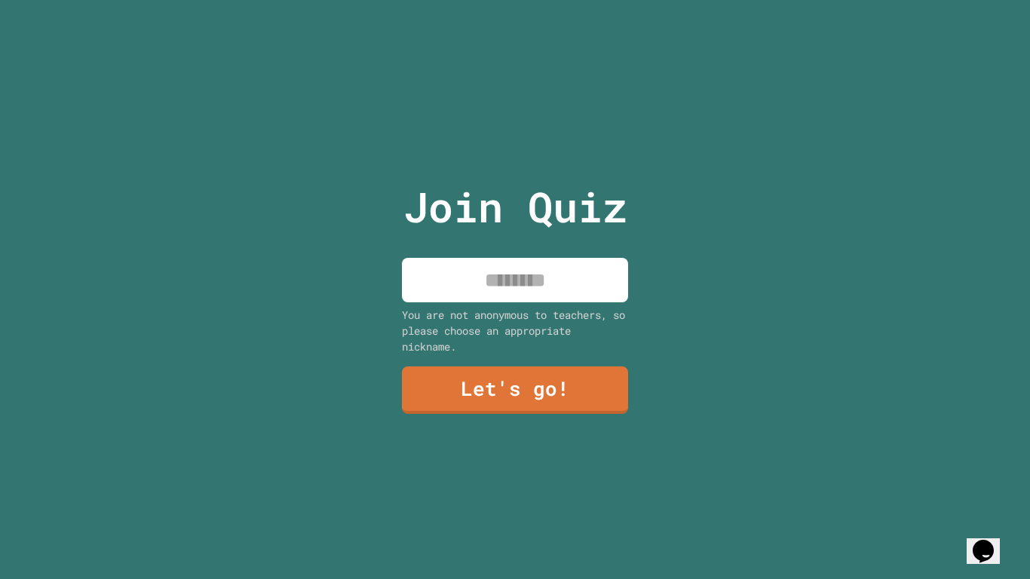
click at [521, 290] on input at bounding box center [515, 280] width 226 height 44
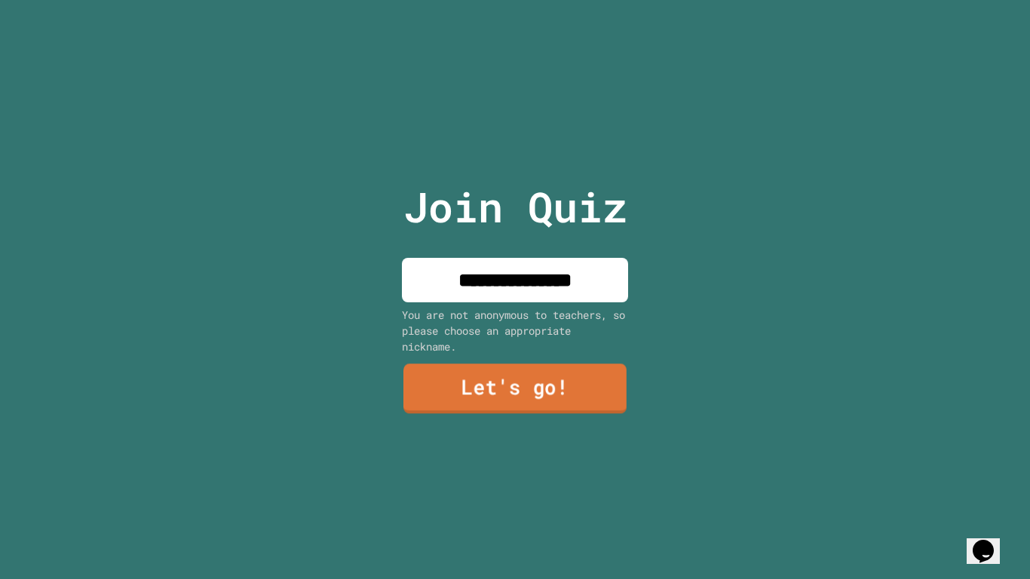
type input "**********"
click at [526, 378] on link "Let's go!" at bounding box center [514, 388] width 223 height 50
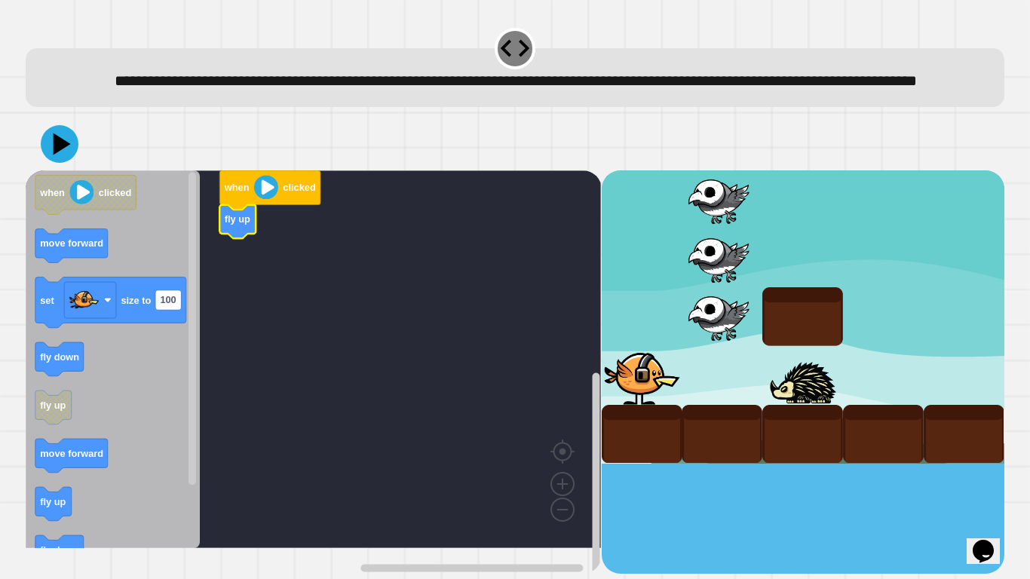
click at [45, 487] on icon "Blockly Workspace" at bounding box center [113, 359] width 174 height 378
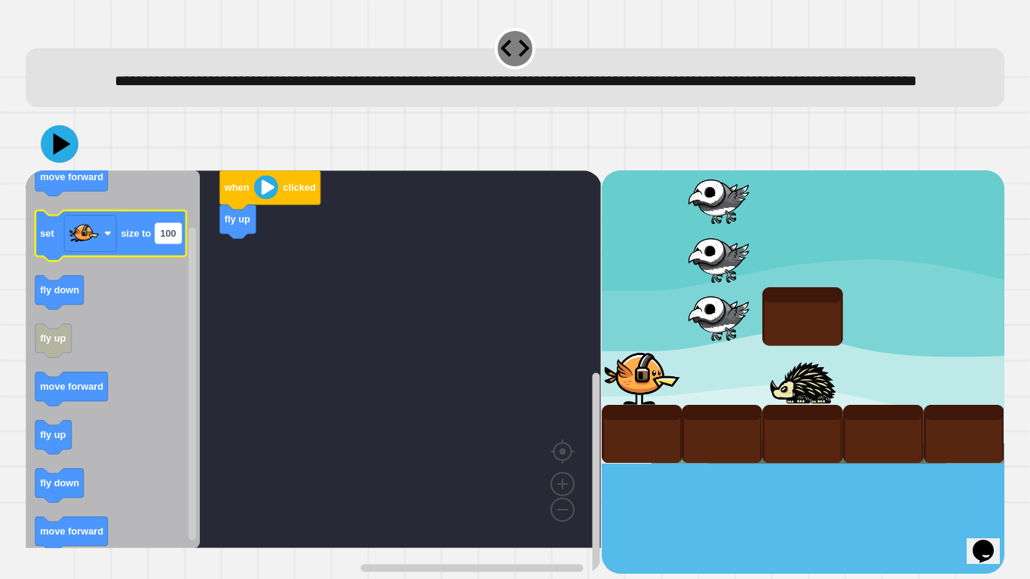
click at [161, 239] on text "100" at bounding box center [169, 233] width 16 height 11
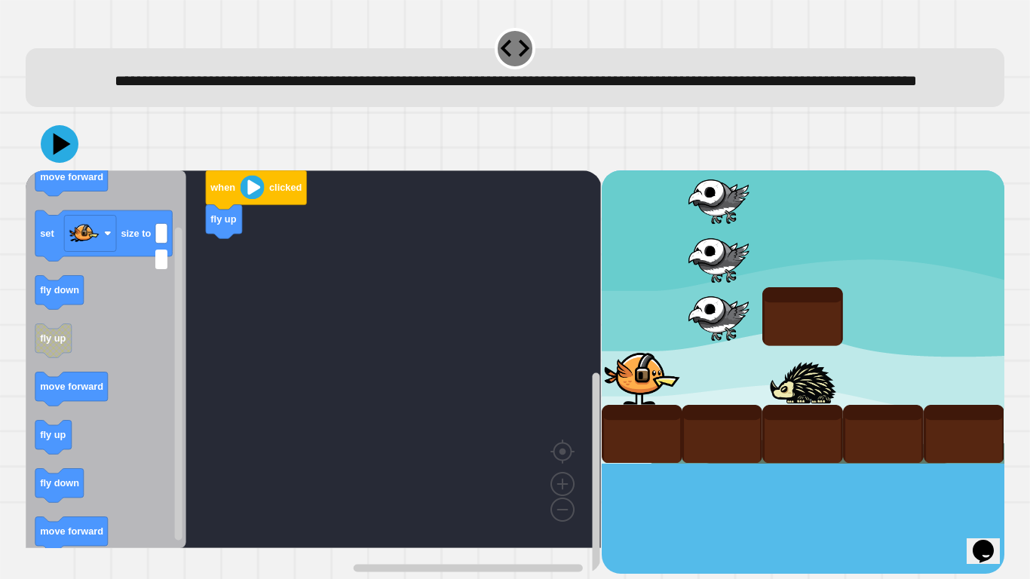
type input "*"
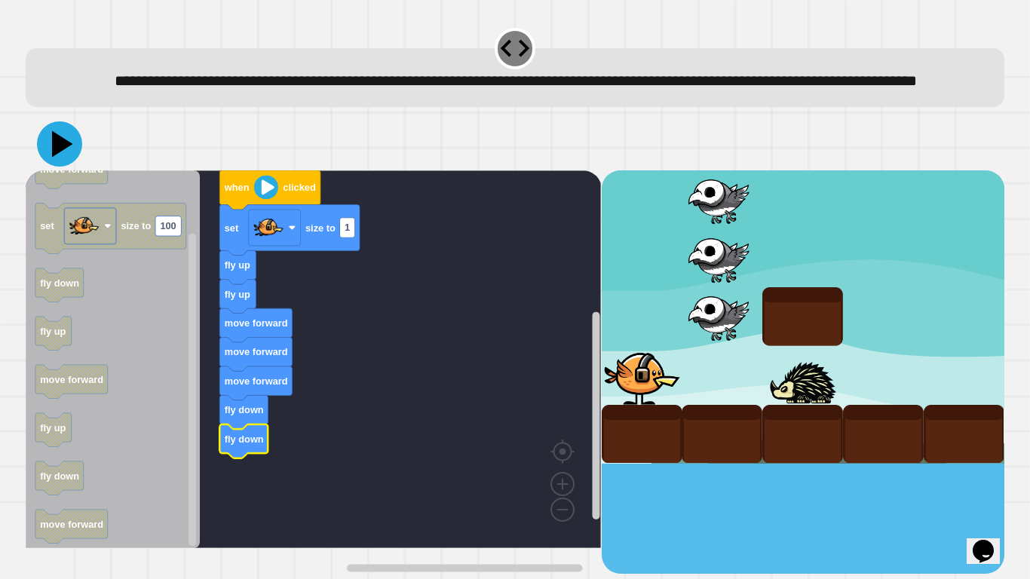
click at [63, 167] on icon at bounding box center [59, 143] width 45 height 45
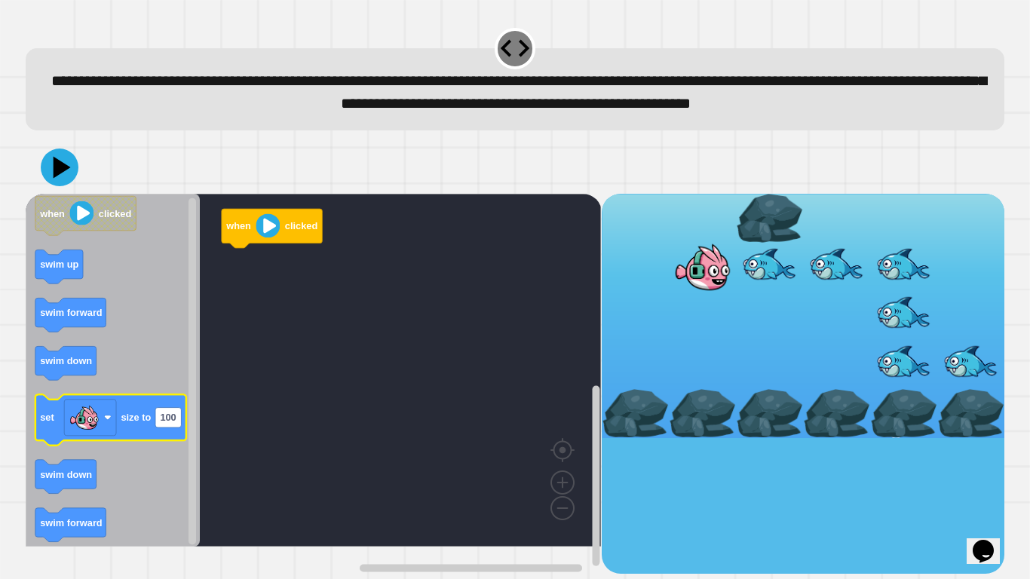
click at [155, 427] on icon "Blockly Workspace" at bounding box center [110, 419] width 151 height 50
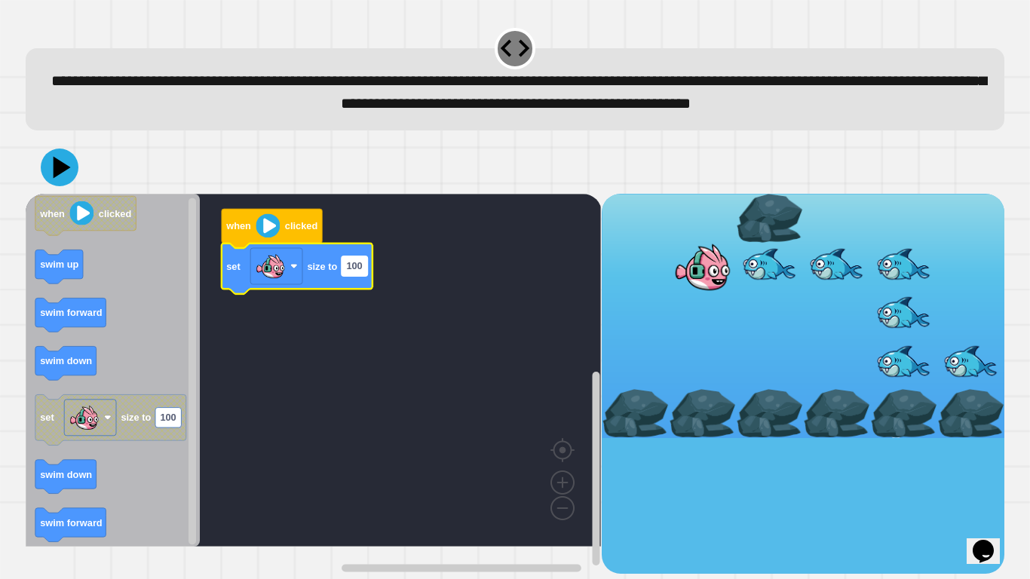
click at [350, 271] on text "100" at bounding box center [355, 265] width 16 height 11
type input "*****"
click at [44, 190] on icon at bounding box center [59, 167] width 45 height 45
click at [356, 271] on text "150" at bounding box center [355, 265] width 16 height 11
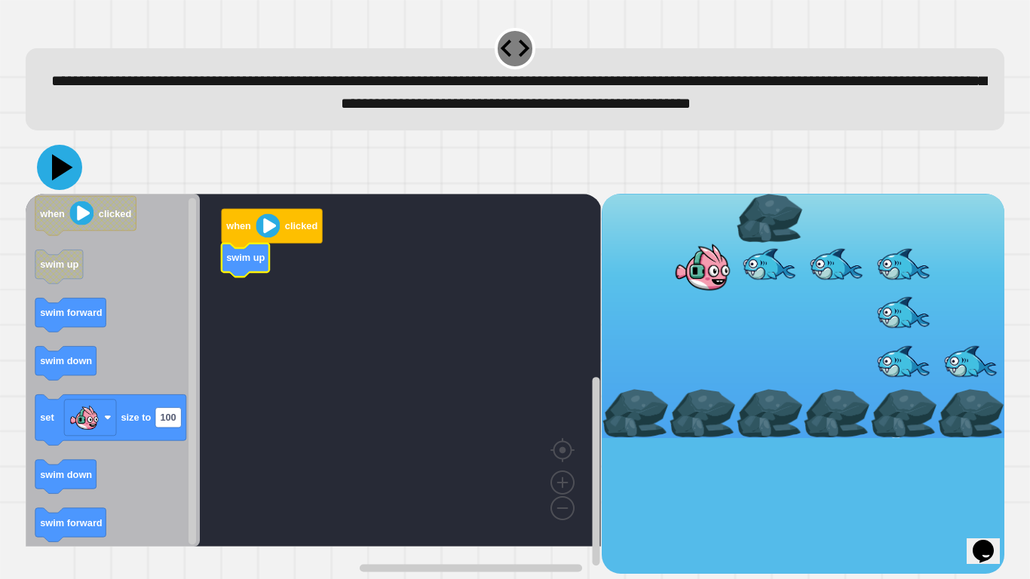
click at [58, 190] on icon at bounding box center [59, 167] width 45 height 45
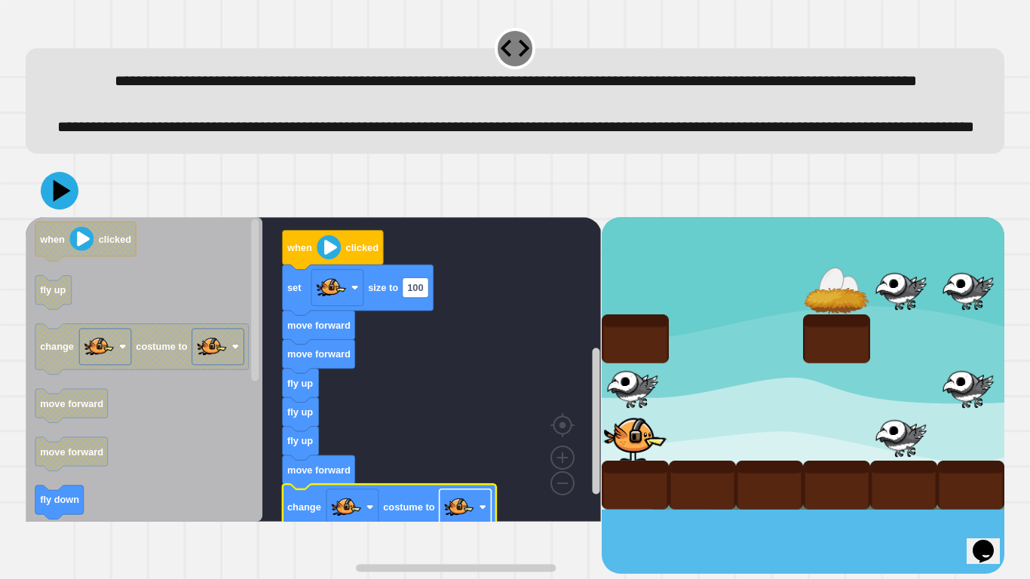
click at [455, 487] on image "Blockly Workspace" at bounding box center [459, 506] width 30 height 30
click at [420, 297] on rect "Blockly Workspace" at bounding box center [415, 287] width 26 height 20
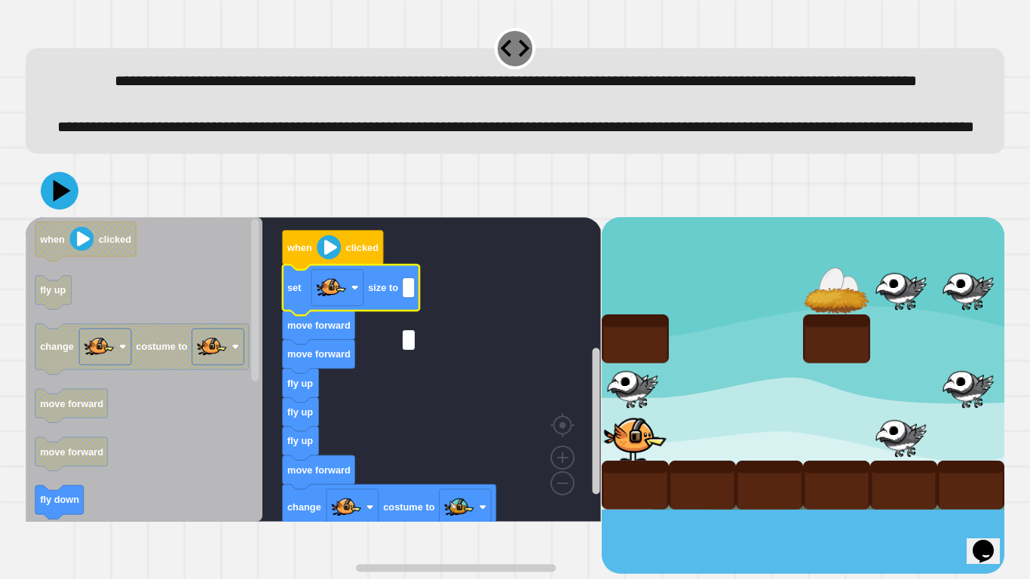
type input "*"
click at [51, 210] on icon at bounding box center [60, 191] width 38 height 38
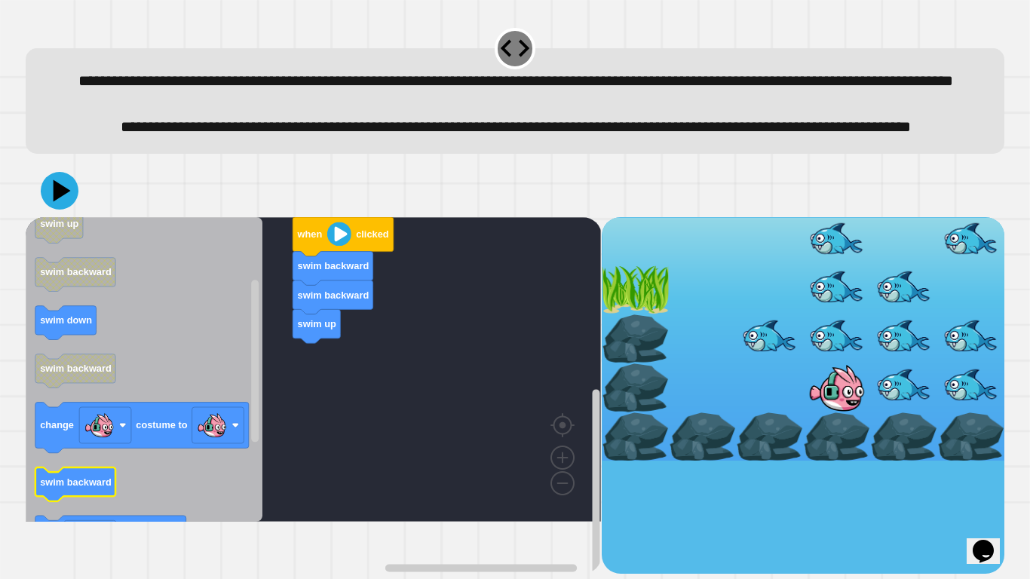
click at [87, 487] on icon "Blockly Workspace" at bounding box center [75, 484] width 80 height 34
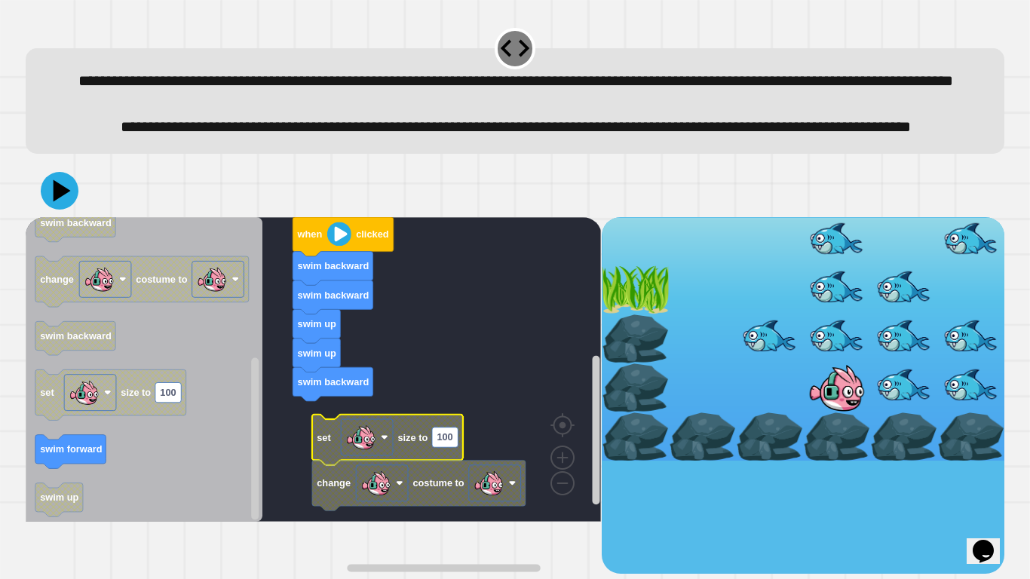
click at [402, 461] on rect "Blockly Workspace" at bounding box center [313, 369] width 575 height 304
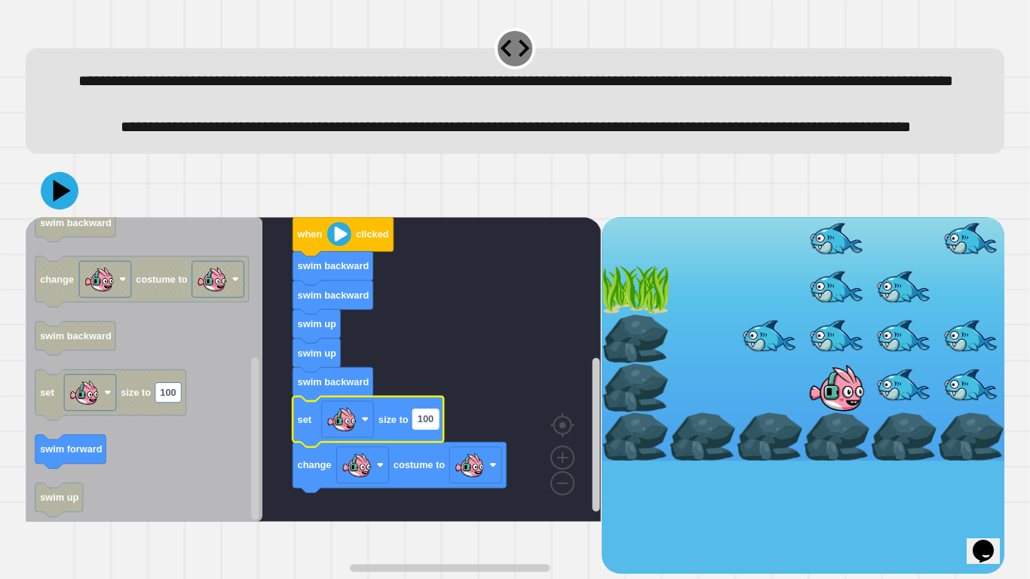
click at [428, 424] on text "100" at bounding box center [426, 418] width 16 height 11
type input "*"
click at [483, 479] on image "Blockly Workspace" at bounding box center [469, 464] width 30 height 30
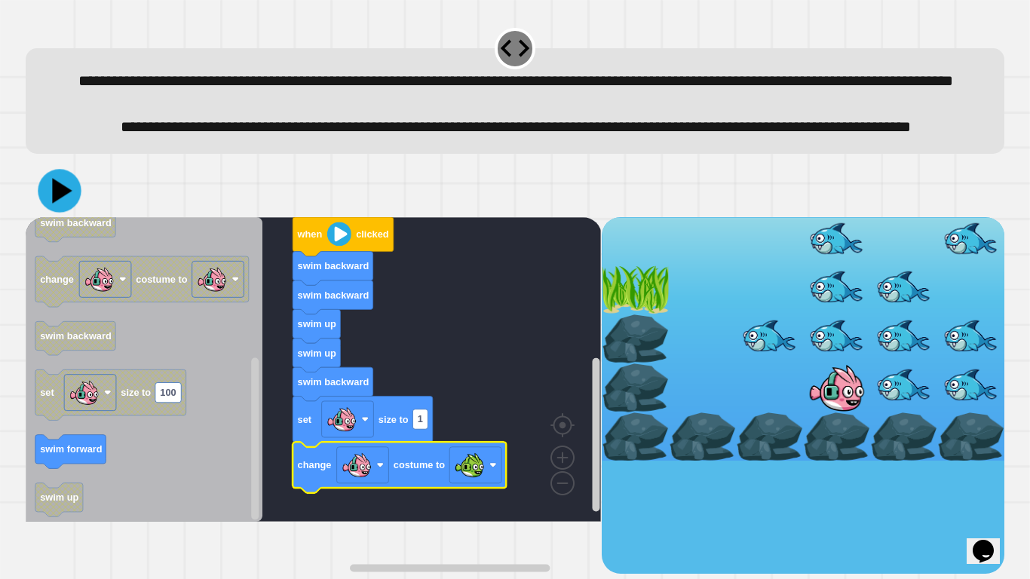
click at [49, 212] on icon at bounding box center [59, 190] width 43 height 43
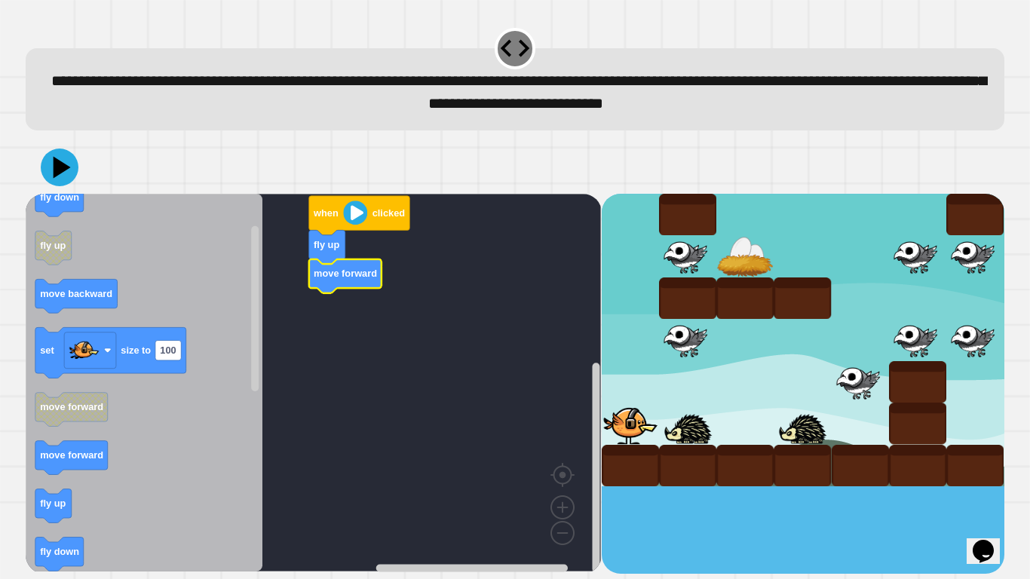
click at [108, 451] on icon "Blockly Workspace" at bounding box center [144, 383] width 237 height 378
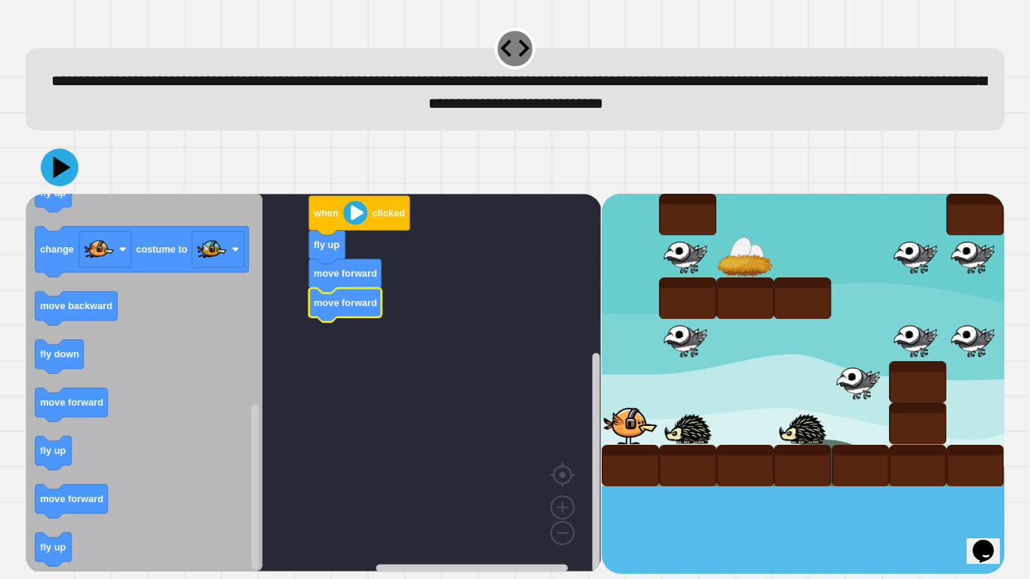
click at [108, 404] on icon "Blockly Workspace" at bounding box center [144, 383] width 237 height 378
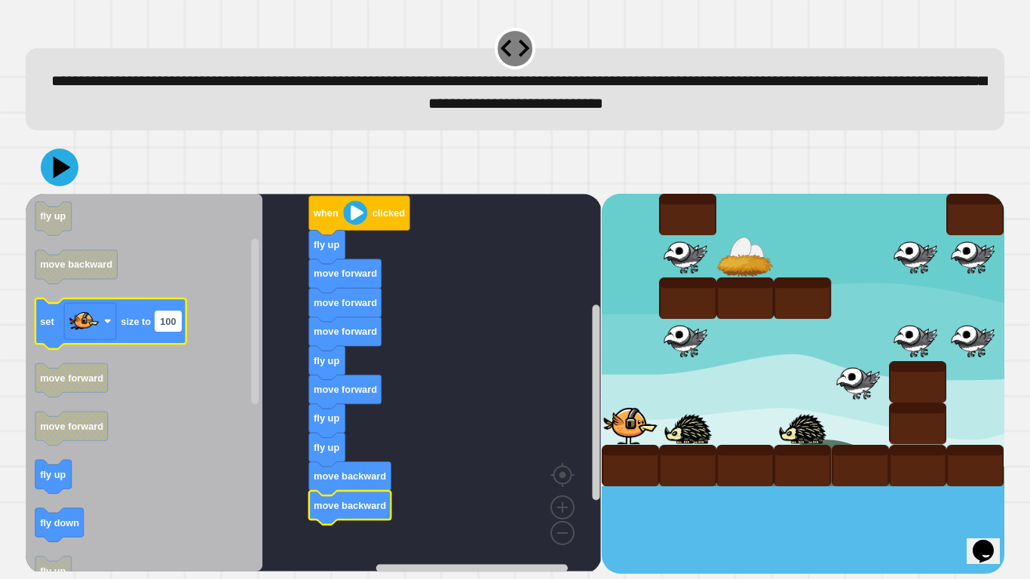
click at [169, 322] on text "100" at bounding box center [169, 321] width 16 height 11
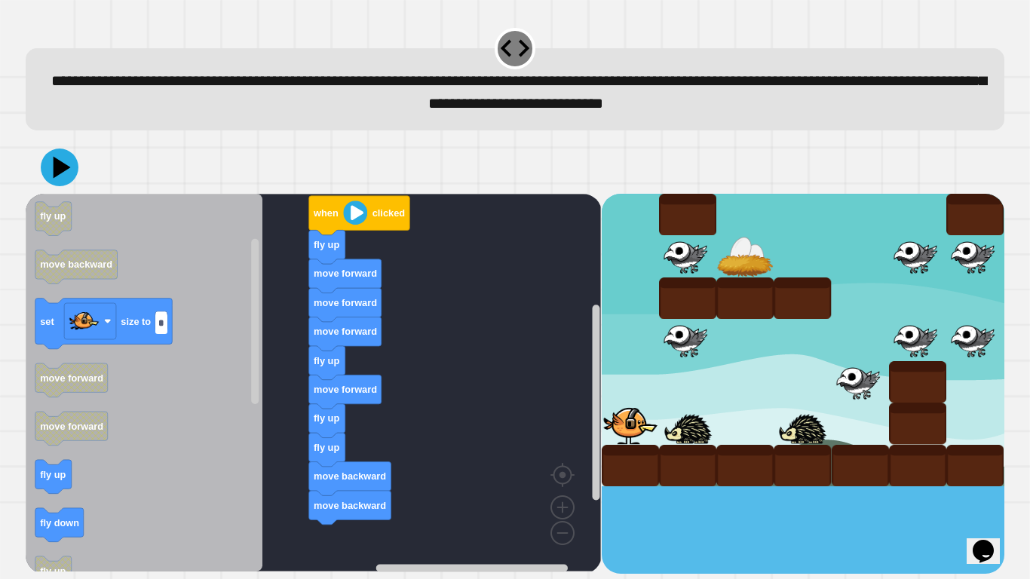
type input "**"
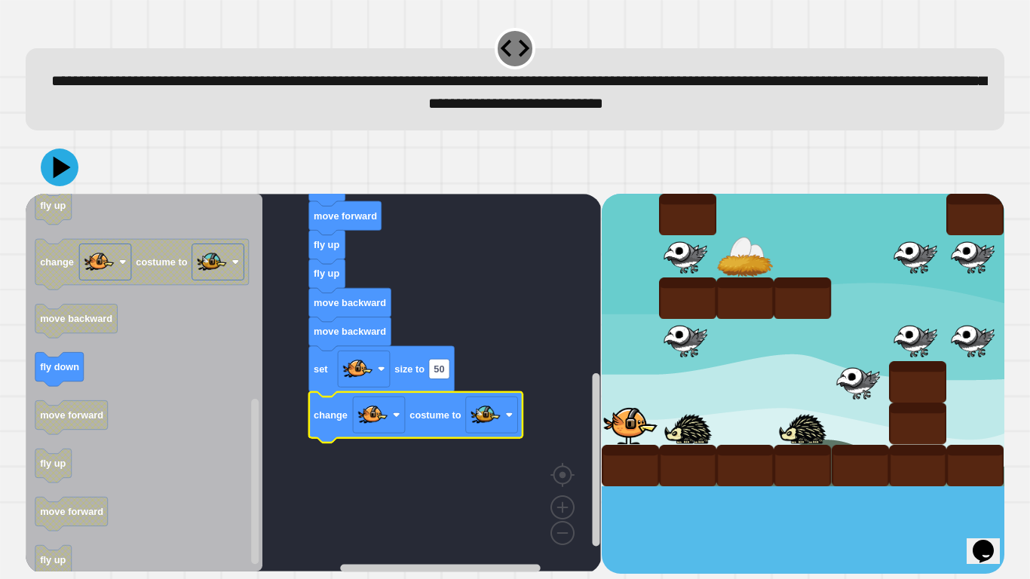
click at [69, 182] on icon at bounding box center [60, 167] width 38 height 38
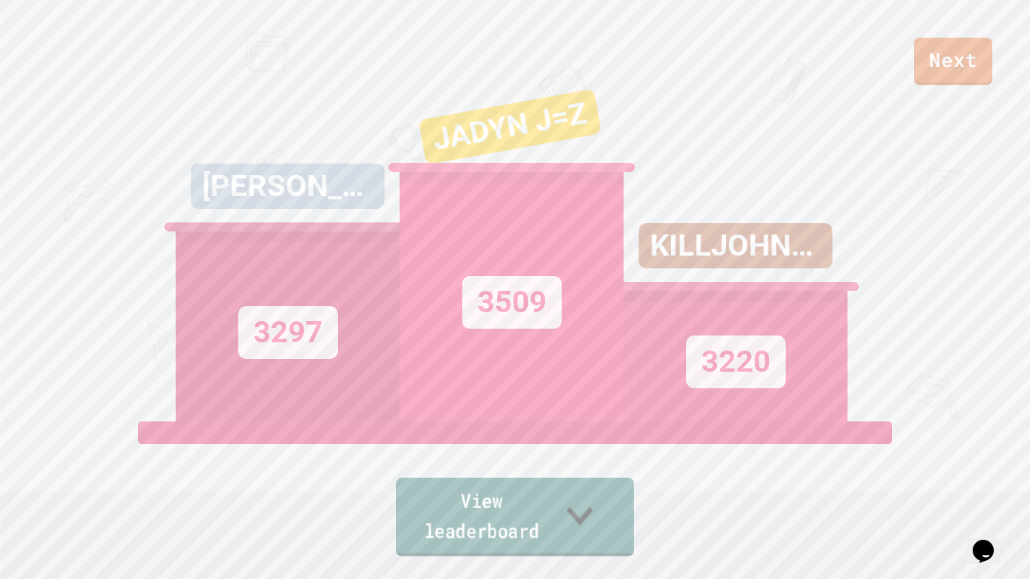
click at [447, 487] on link "View leaderboard" at bounding box center [515, 517] width 238 height 78
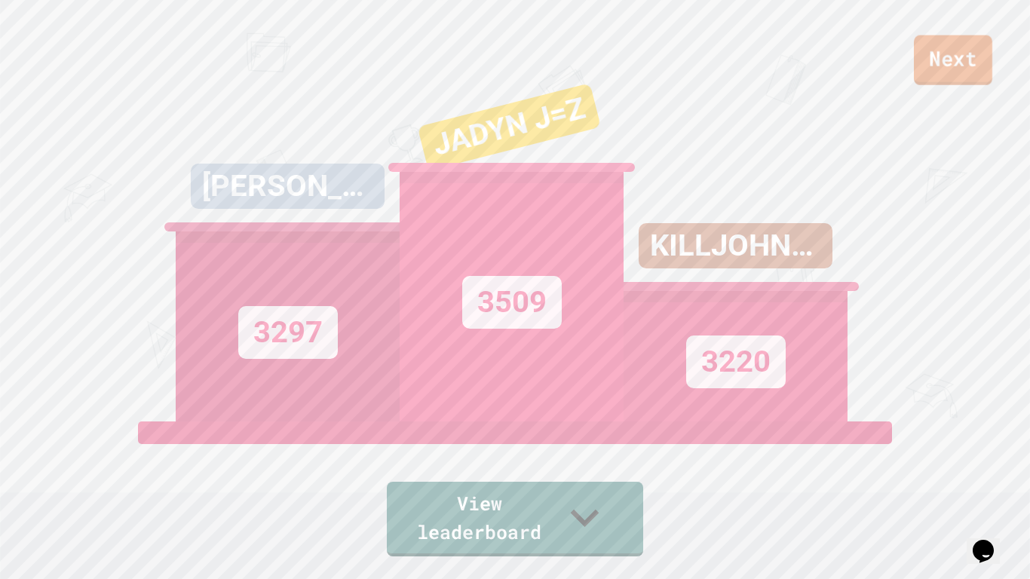
click at [979, 52] on link "Next" at bounding box center [952, 60] width 78 height 50
